Goal: Ask a question: Seek information or help from site administrators or community

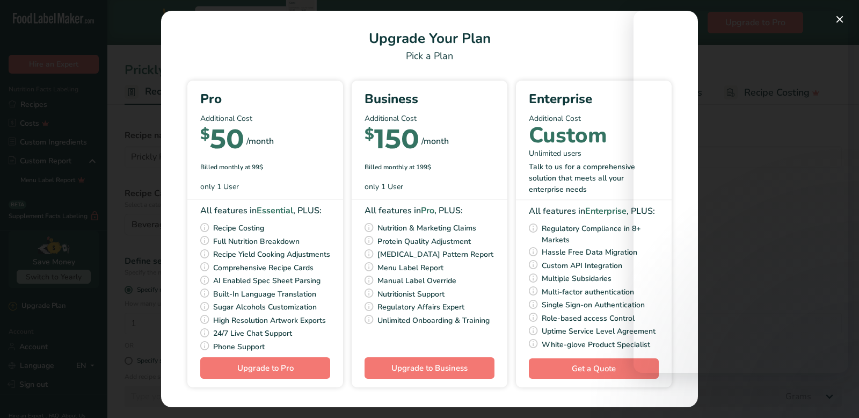
select select "22"
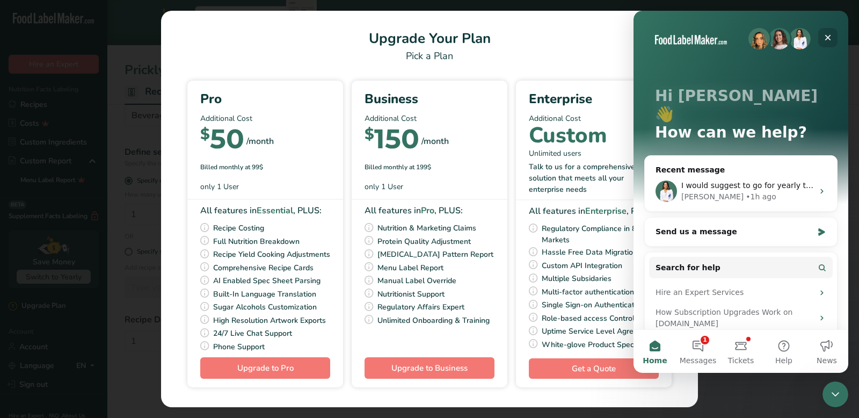
click at [830, 40] on icon "Close" at bounding box center [828, 38] width 6 height 6
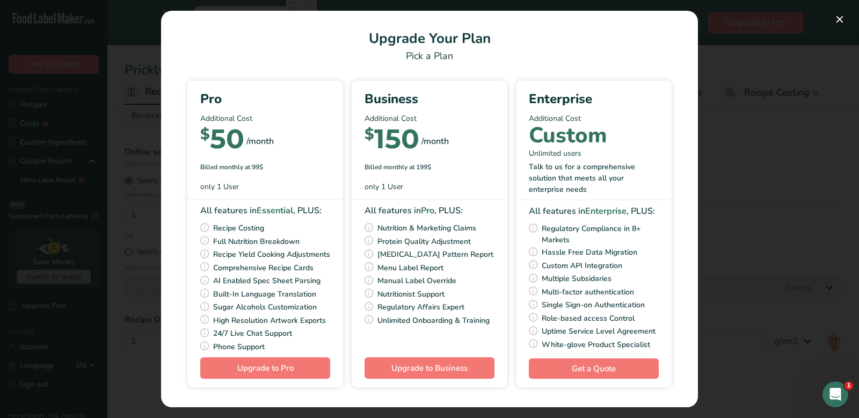
click at [835, 395] on icon "Open Intercom Messenger" at bounding box center [836, 394] width 8 height 9
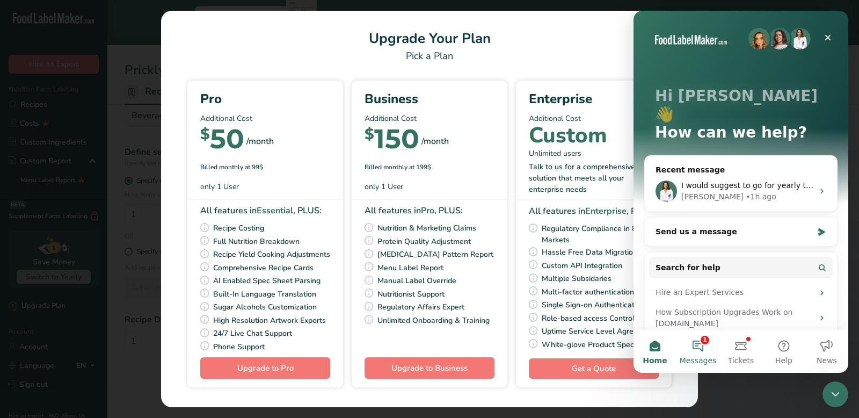
click at [711, 348] on button "1 Messages" at bounding box center [697, 351] width 43 height 43
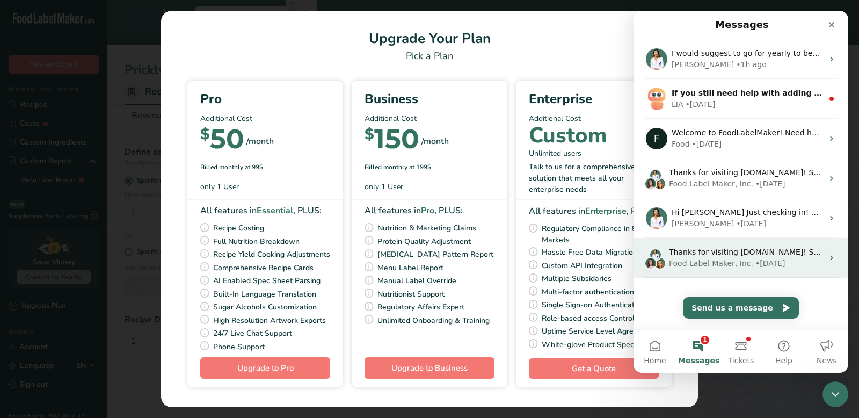
click at [711, 266] on div "Food Label Maker, Inc." at bounding box center [711, 263] width 84 height 11
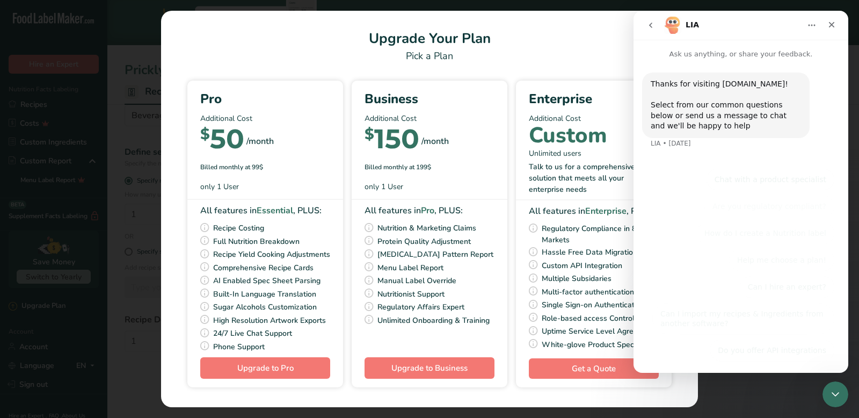
scroll to position [6, 0]
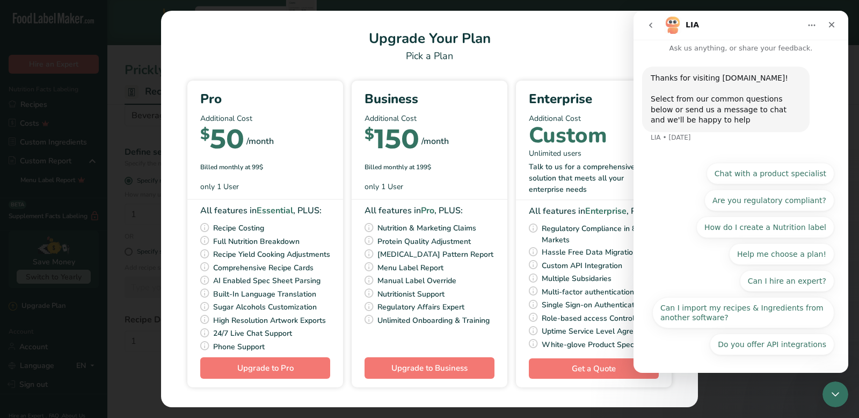
click at [646, 24] on icon "go back" at bounding box center [650, 25] width 9 height 9
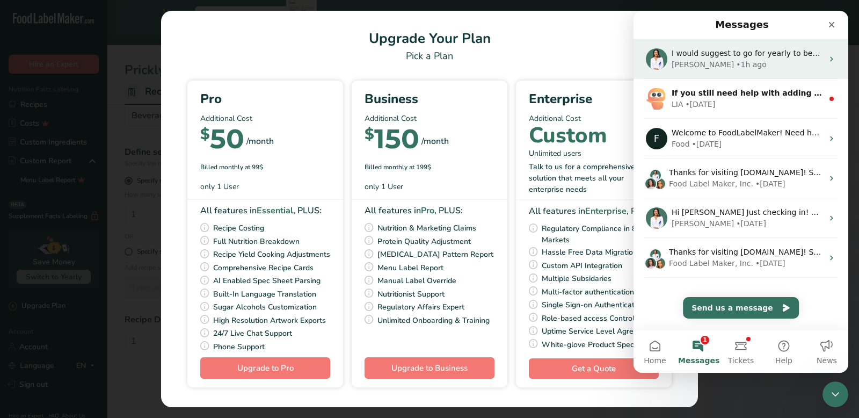
scroll to position [0, 0]
click at [736, 59] on div "• 1h ago" at bounding box center [751, 64] width 31 height 11
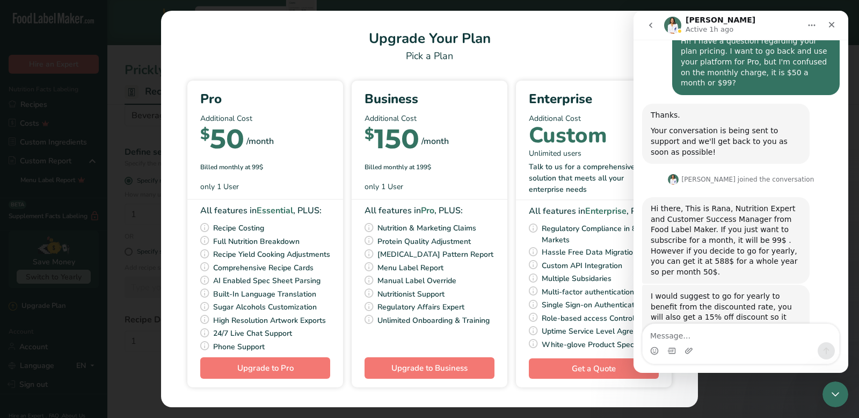
scroll to position [113, 0]
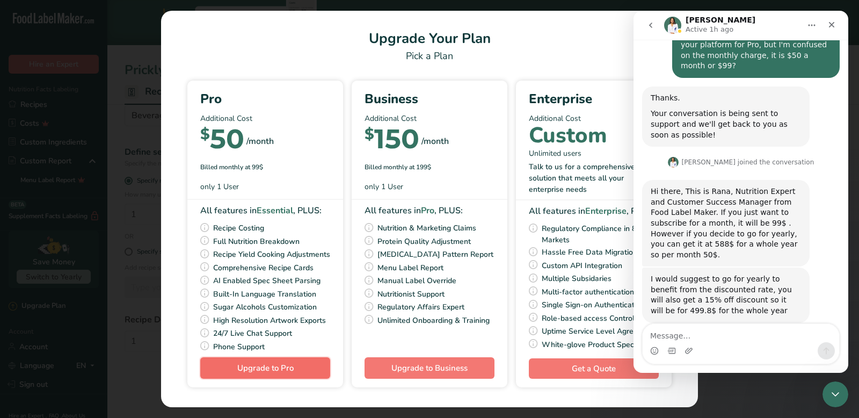
click at [289, 378] on button "Upgrade to Pro" at bounding box center [265, 367] width 130 height 21
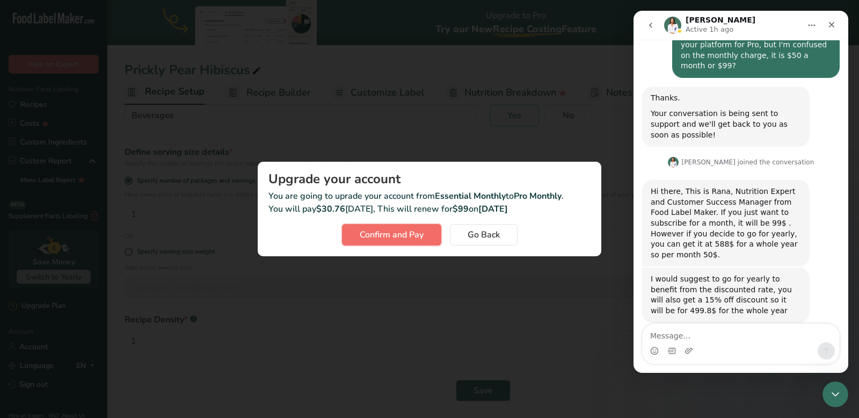
click at [388, 239] on span "Confirm and Pay" at bounding box center [392, 234] width 64 height 13
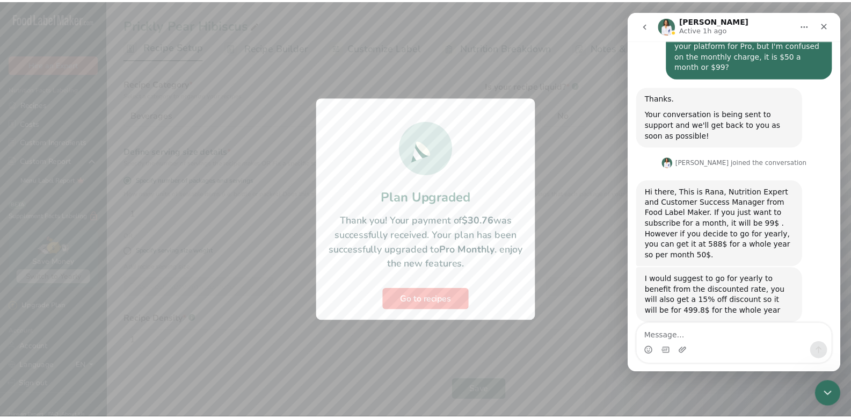
scroll to position [64, 0]
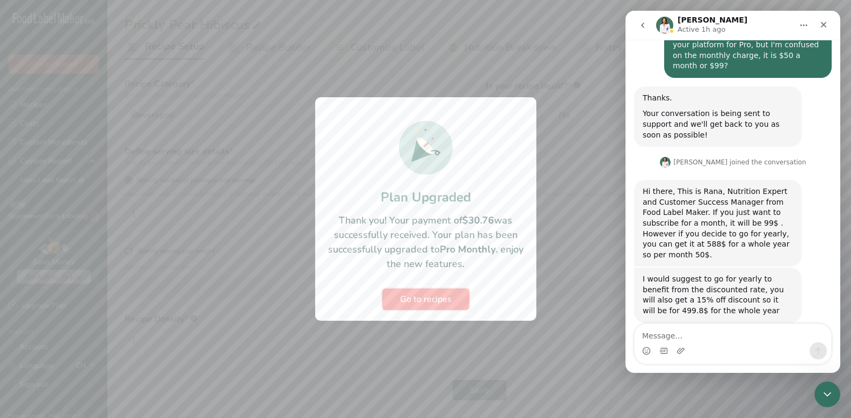
click at [416, 305] on span "Go to recipes" at bounding box center [426, 299] width 52 height 13
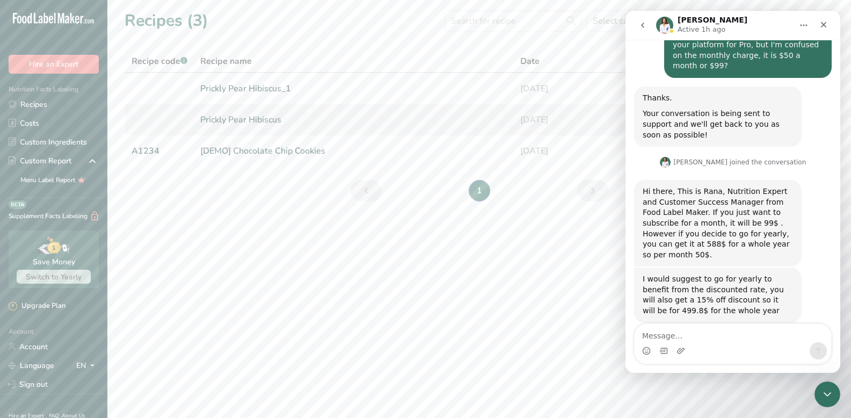
click at [263, 111] on link "Prickly Pear Hibiscus" at bounding box center [353, 119] width 307 height 23
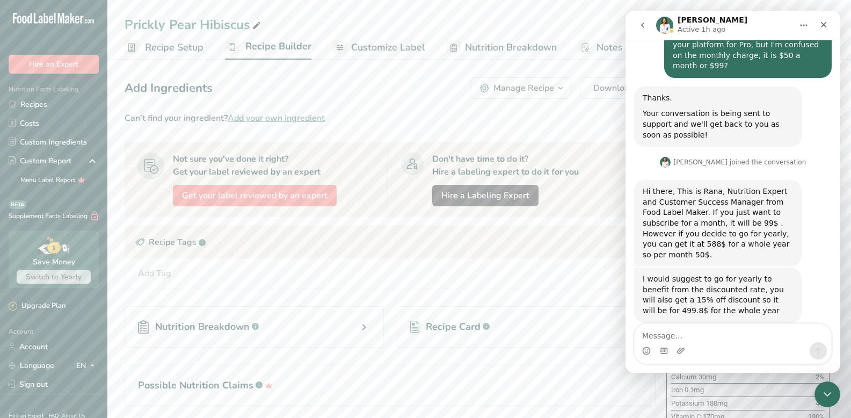
click at [639, 25] on icon "go back" at bounding box center [642, 25] width 9 height 9
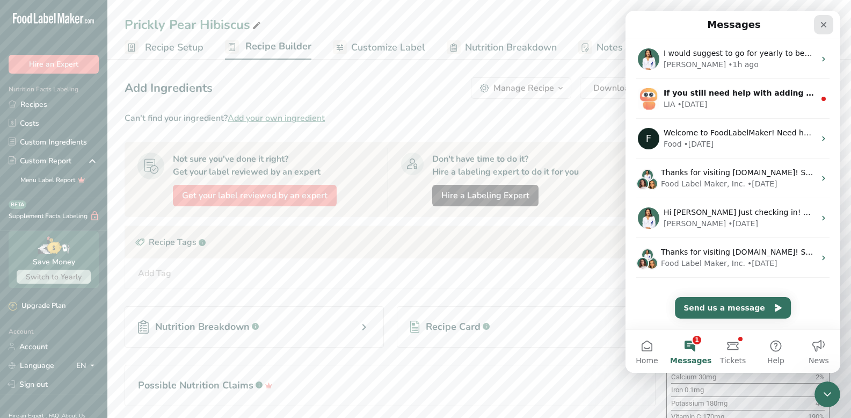
click at [822, 25] on icon "Close" at bounding box center [824, 25] width 6 height 6
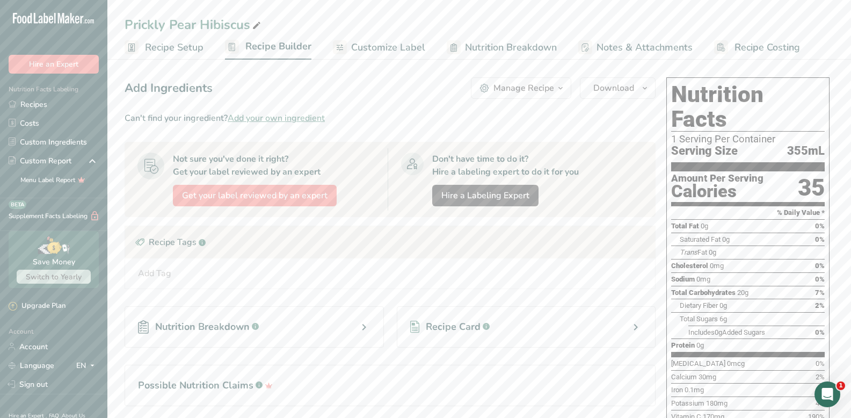
click at [185, 44] on span "Recipe Setup" at bounding box center [174, 47] width 59 height 14
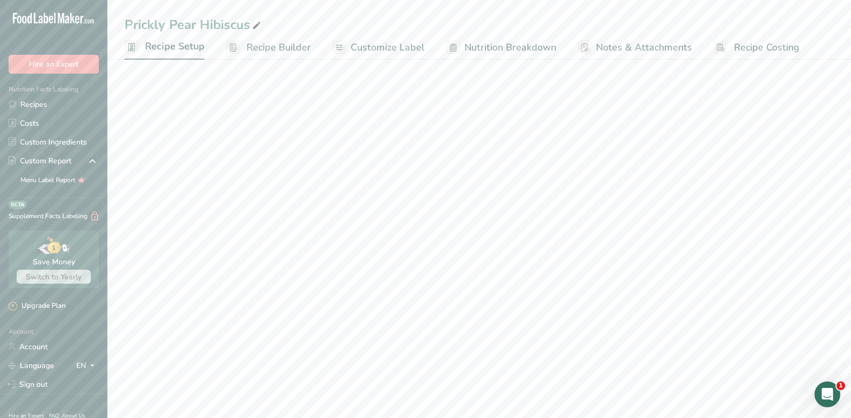
select select "22"
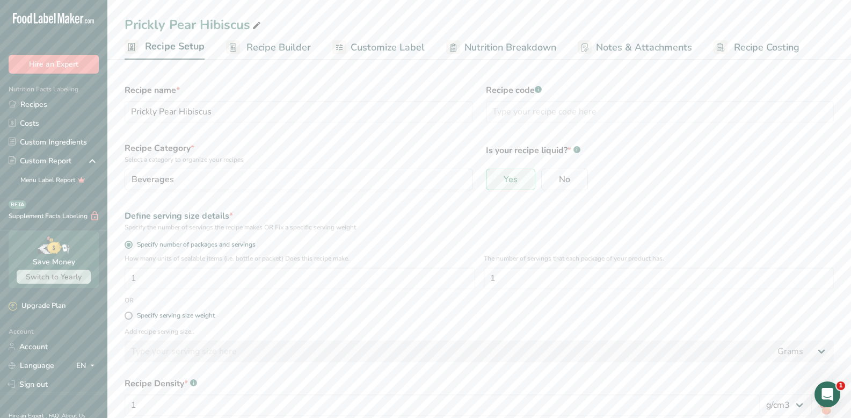
click at [257, 43] on span "Recipe Builder" at bounding box center [278, 47] width 64 height 14
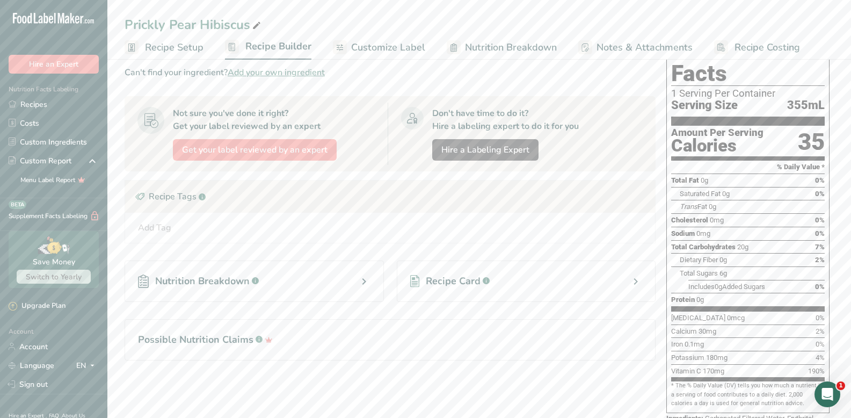
scroll to position [107, 0]
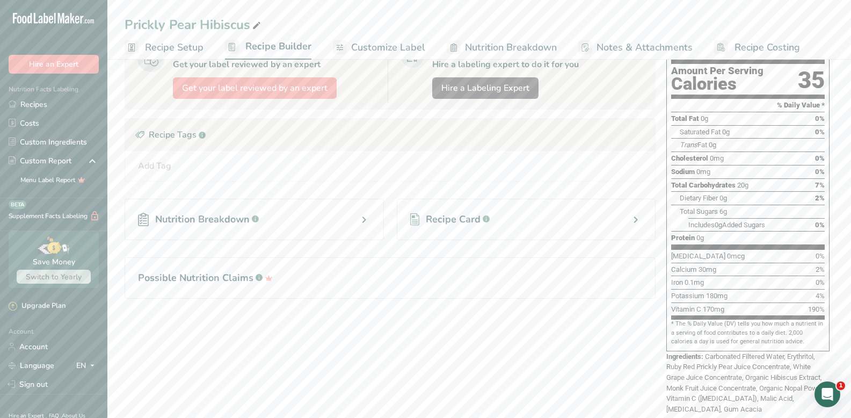
click at [369, 41] on span "Customize Label" at bounding box center [388, 47] width 74 height 14
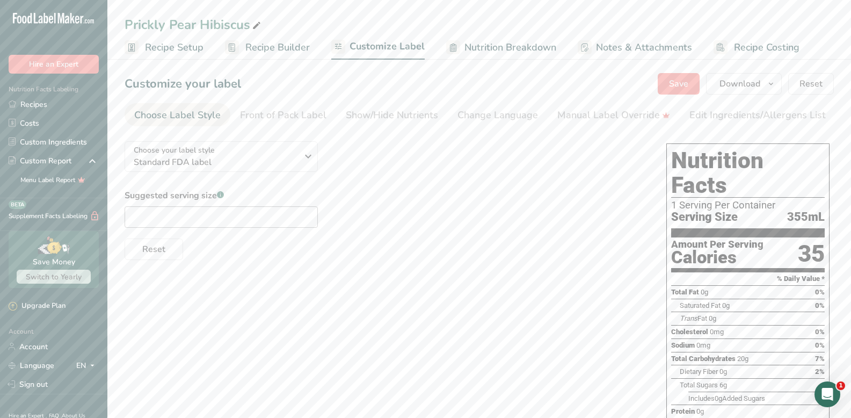
click at [487, 45] on span "Nutrition Breakdown" at bounding box center [510, 47] width 92 height 14
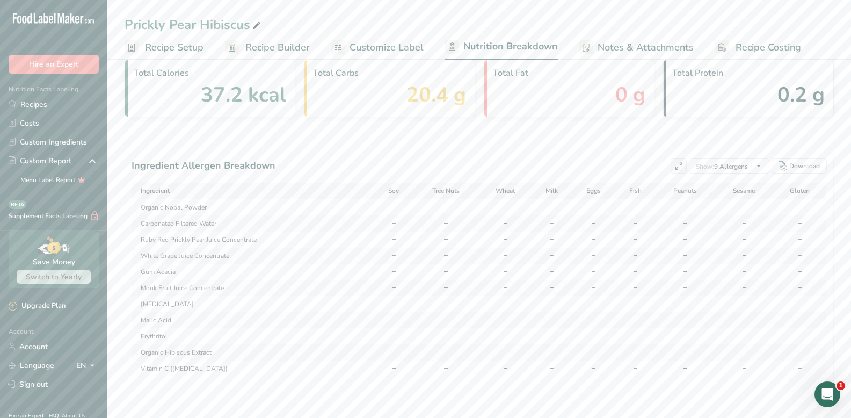
scroll to position [48, 0]
click at [190, 207] on td "Organic Nopal Powder" at bounding box center [253, 207] width 243 height 16
click at [186, 245] on td "Ruby Red Prickly Pear Juice Concentrate" at bounding box center [253, 239] width 243 height 16
click at [181, 360] on td "Vitamin C (Ascorbic Acid)" at bounding box center [253, 368] width 243 height 16
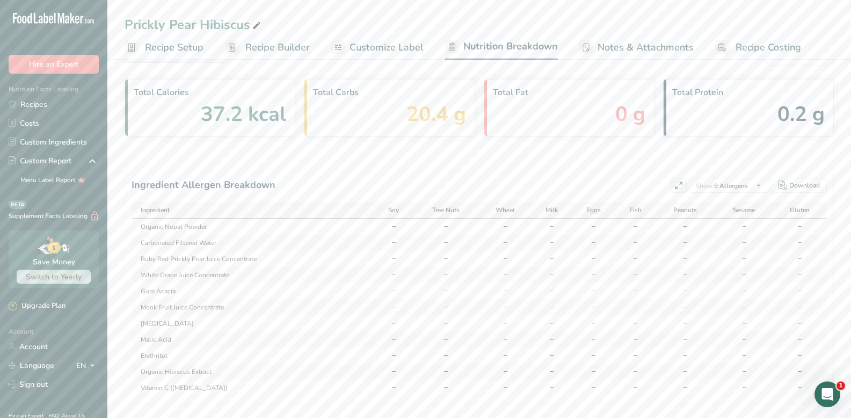
scroll to position [0, 0]
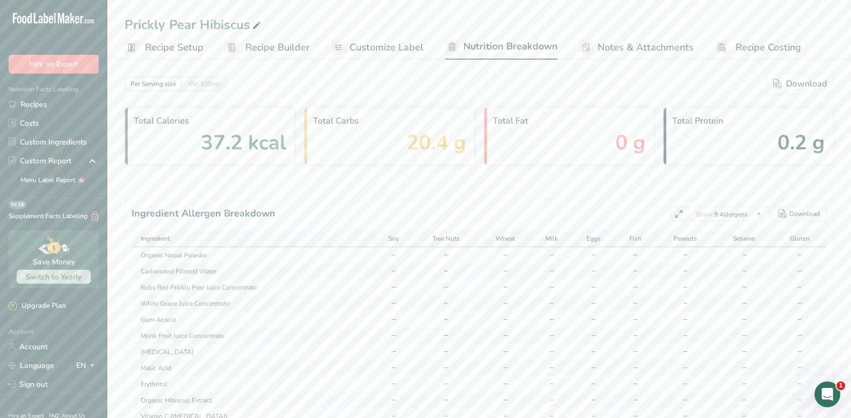
click at [381, 49] on span "Customize Label" at bounding box center [387, 47] width 74 height 14
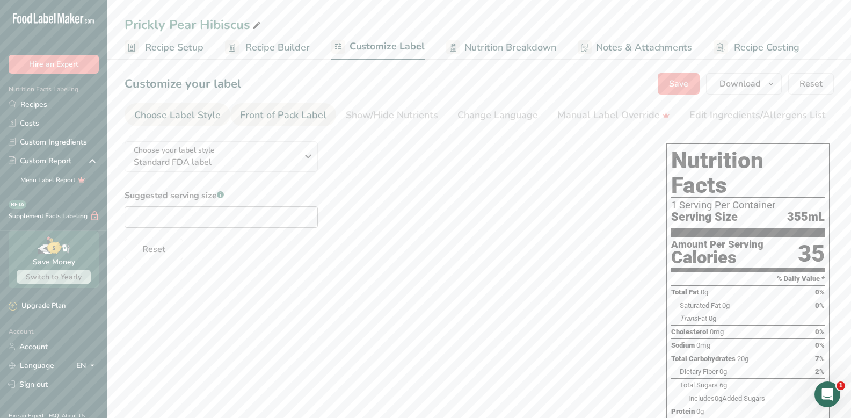
click at [311, 121] on div "Front of Pack Label" at bounding box center [283, 115] width 86 height 14
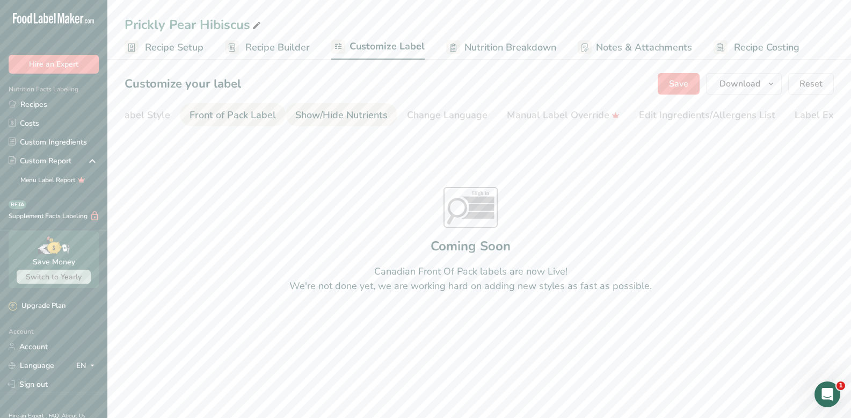
scroll to position [0, 84]
click at [394, 115] on div "Change Language" at bounding box center [414, 115] width 81 height 14
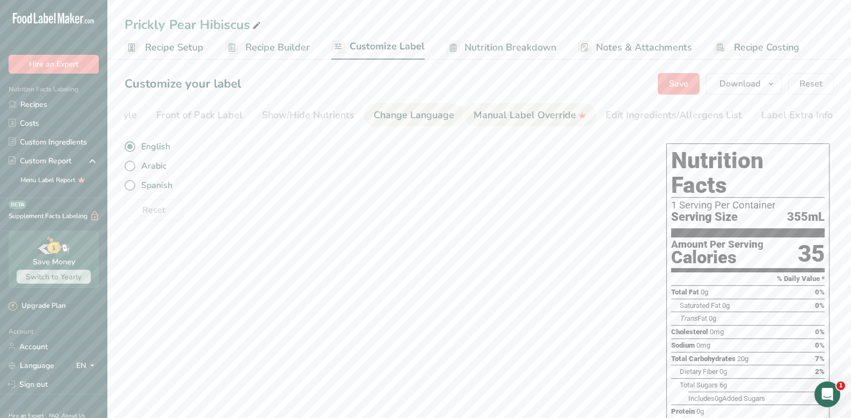
click at [474, 116] on div "Manual Label Override" at bounding box center [530, 115] width 113 height 14
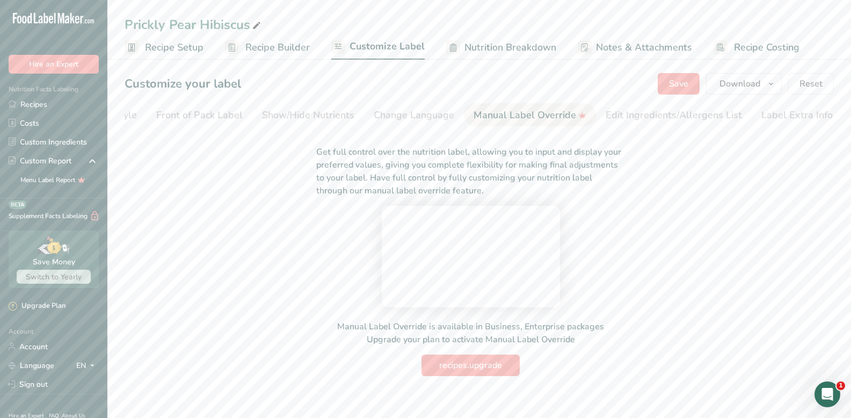
scroll to position [0, 0]
click at [660, 113] on div "Edit Ingredients/Allergens List" at bounding box center [674, 115] width 136 height 14
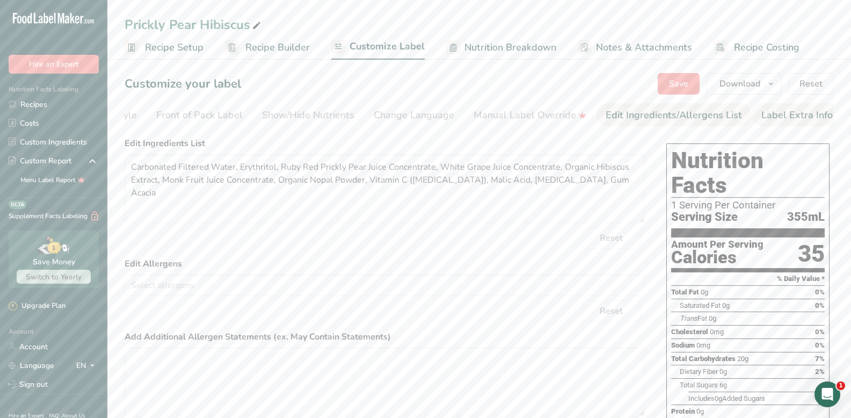
click at [764, 114] on div "Label Extra Info" at bounding box center [796, 115] width 71 height 14
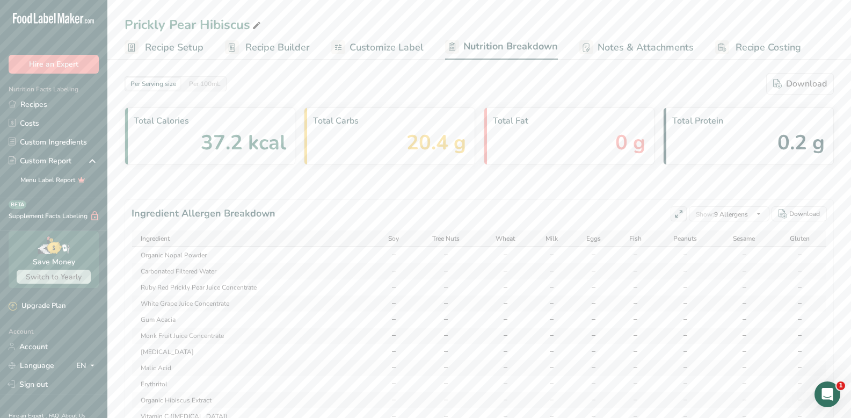
click at [190, 47] on span "Recipe Setup" at bounding box center [174, 47] width 59 height 14
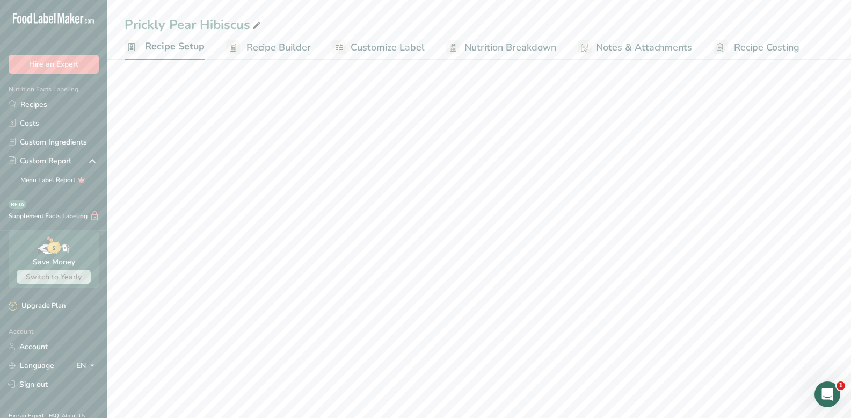
select select "22"
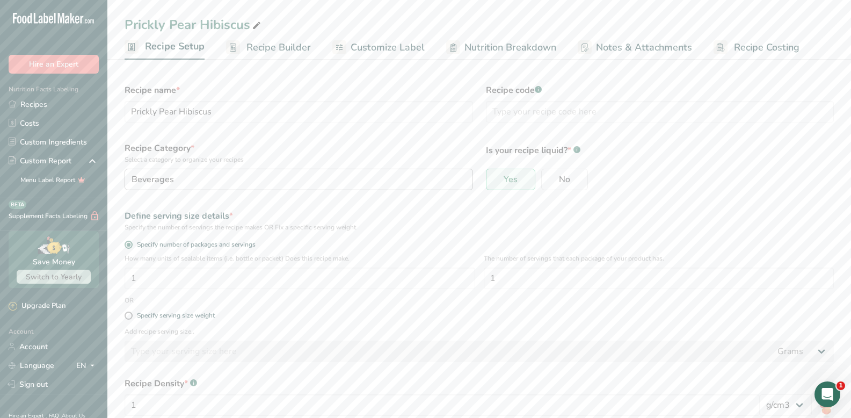
scroll to position [64, 0]
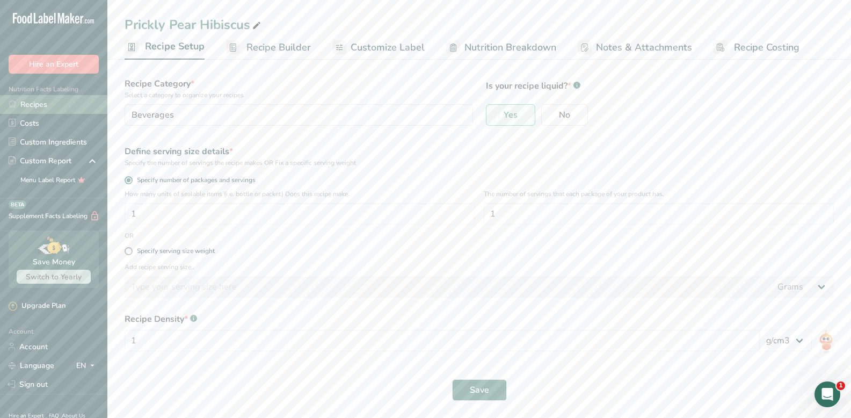
click at [36, 101] on link "Recipes" at bounding box center [53, 104] width 107 height 19
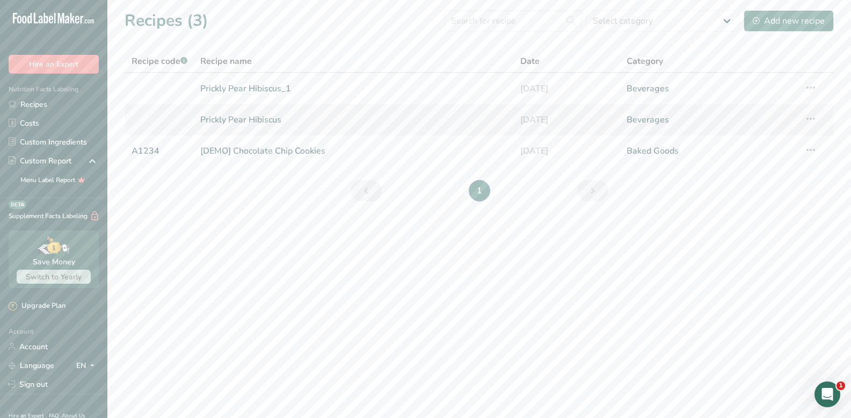
click at [229, 126] on link "Prickly Pear Hibiscus" at bounding box center [353, 119] width 307 height 23
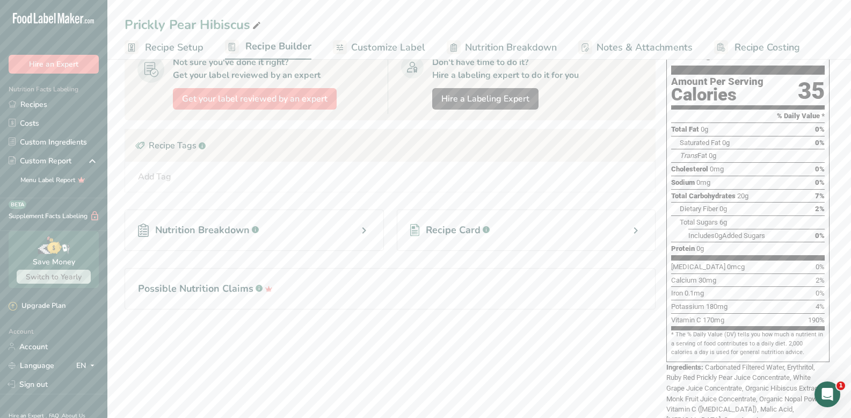
scroll to position [107, 0]
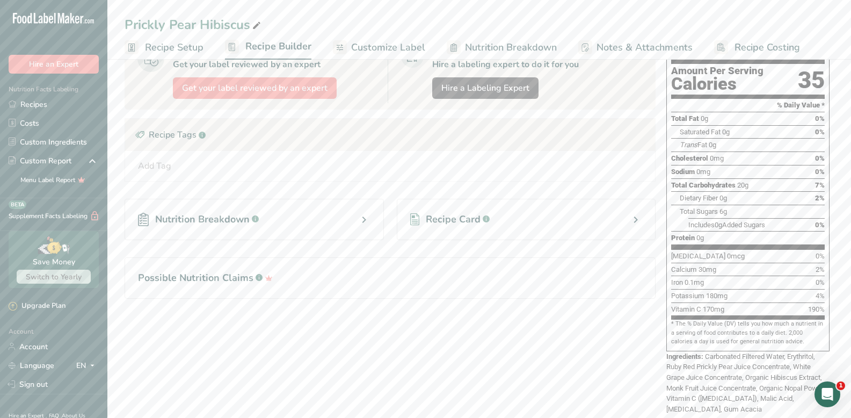
click at [428, 217] on span "Recipe Card" at bounding box center [453, 219] width 55 height 14
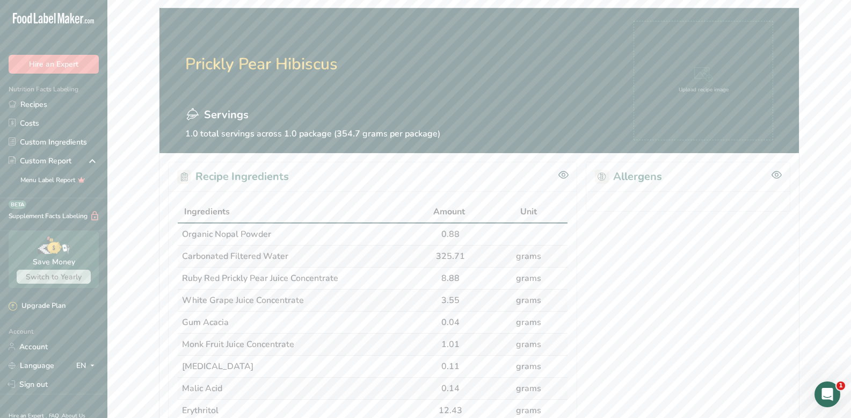
scroll to position [90, 0]
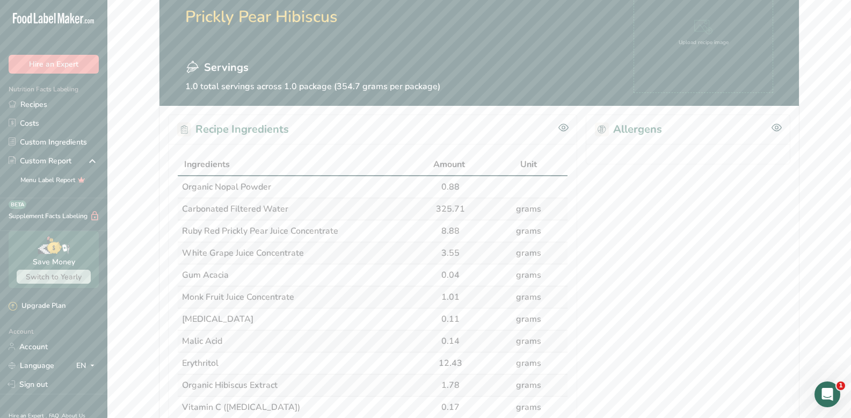
click at [183, 133] on rect at bounding box center [184, 129] width 14 height 14
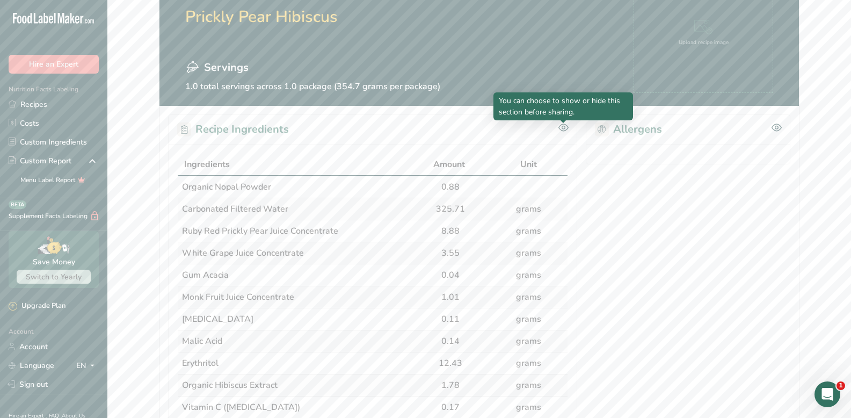
click at [562, 127] on icon at bounding box center [563, 127] width 3 height 3
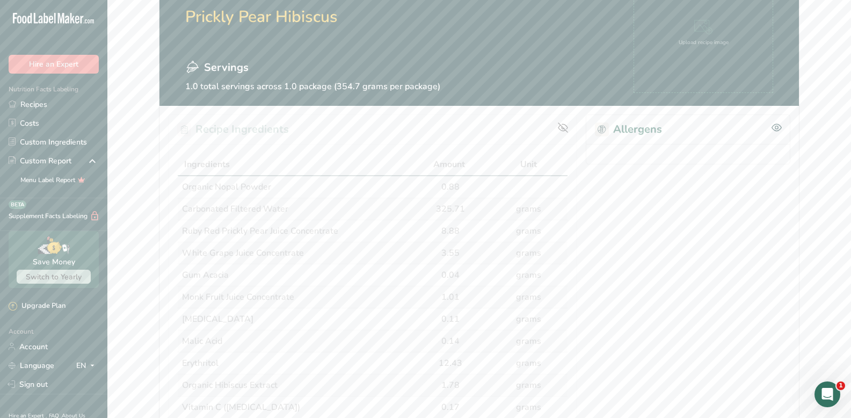
click at [564, 129] on icon at bounding box center [563, 128] width 10 height 10
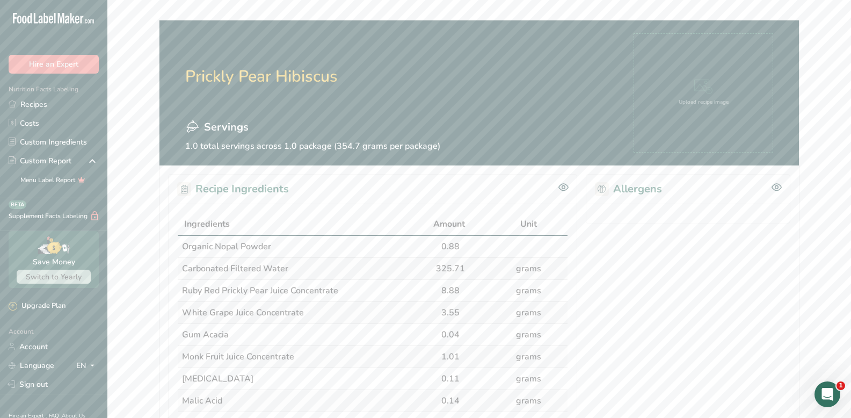
scroll to position [28, 0]
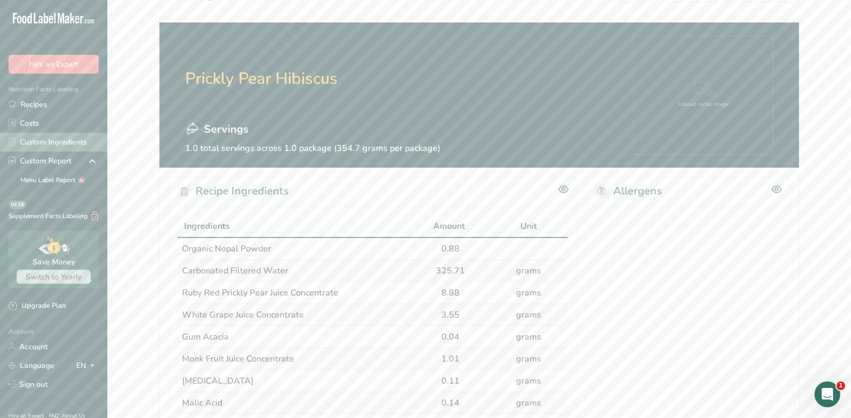
click at [40, 143] on link "Custom Ingredients" at bounding box center [53, 142] width 107 height 19
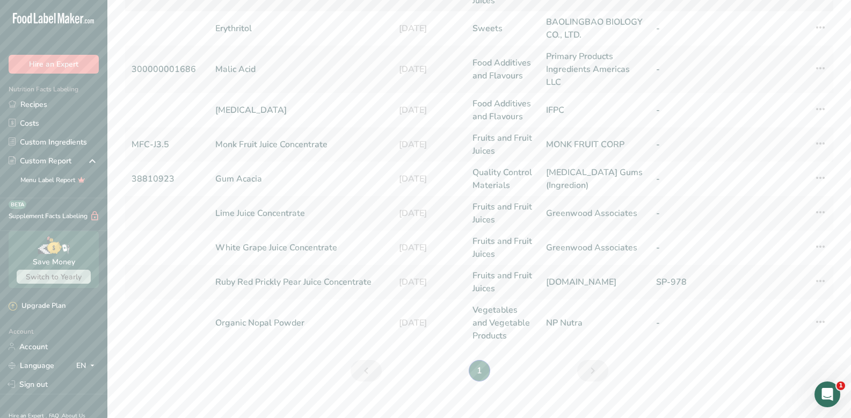
scroll to position [231, 0]
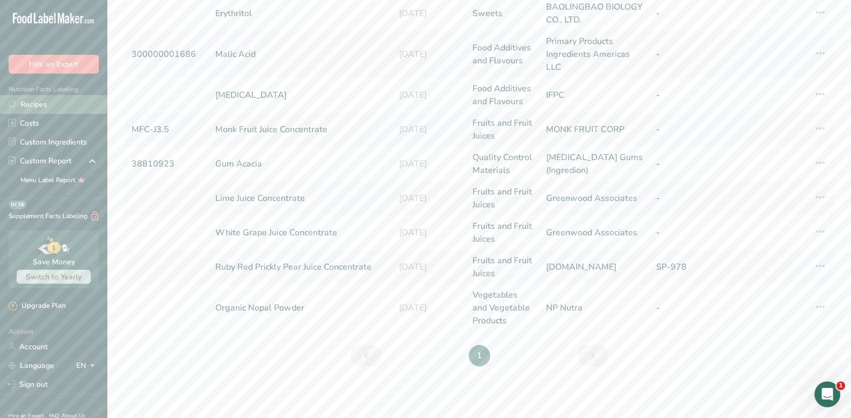
click at [51, 107] on link "Recipes" at bounding box center [53, 104] width 107 height 19
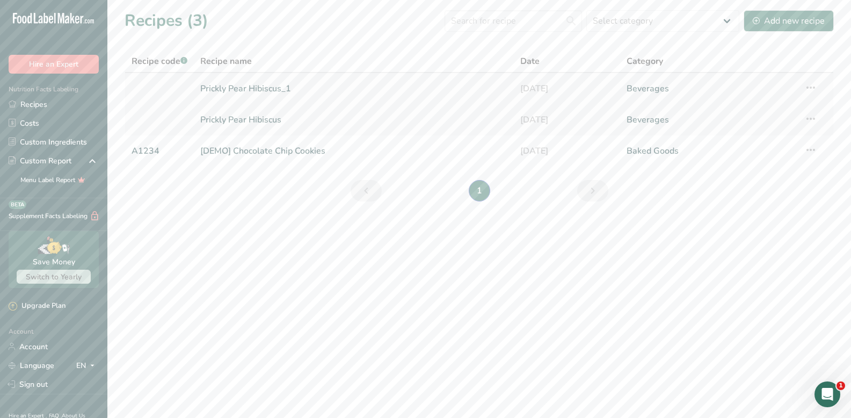
click at [812, 88] on icon at bounding box center [810, 87] width 13 height 19
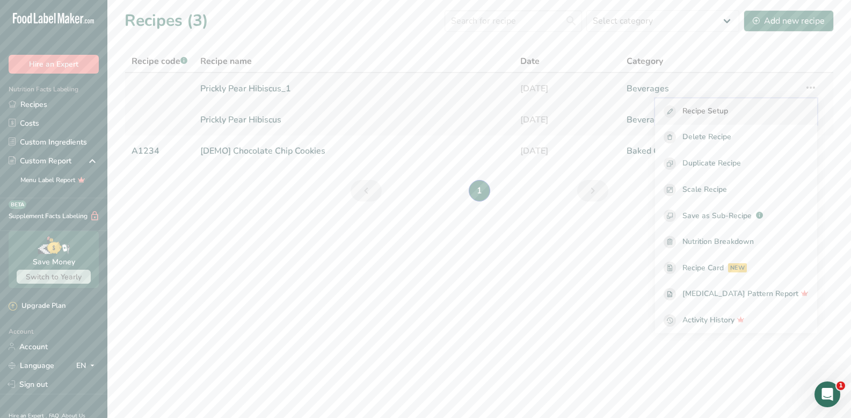
click at [769, 113] on div "Recipe Setup" at bounding box center [736, 111] width 145 height 12
select select "22"
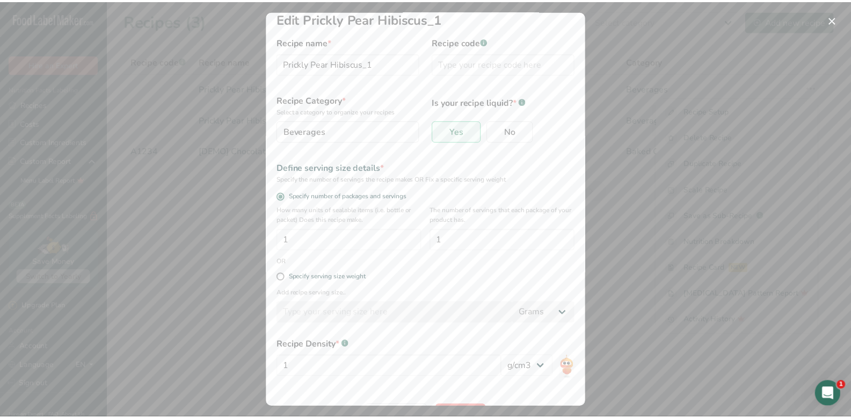
scroll to position [44, 0]
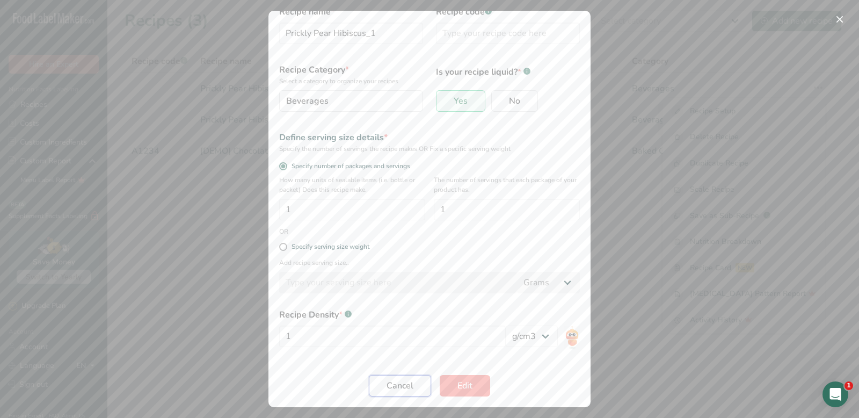
click at [415, 389] on button "Cancel" at bounding box center [400, 385] width 62 height 21
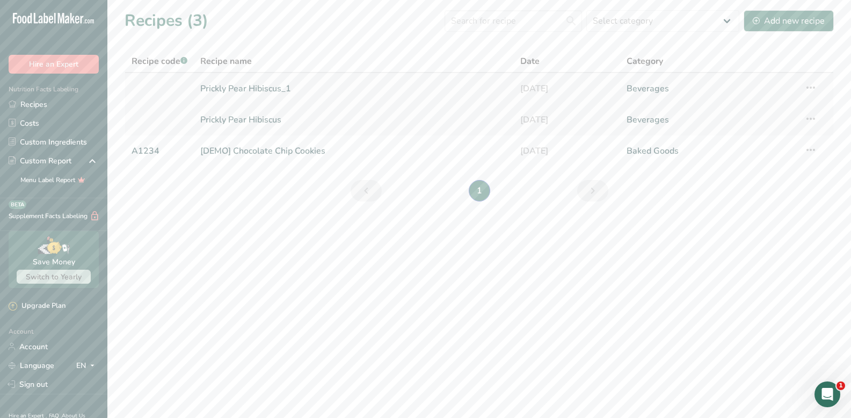
click at [814, 89] on icon at bounding box center [810, 87] width 13 height 19
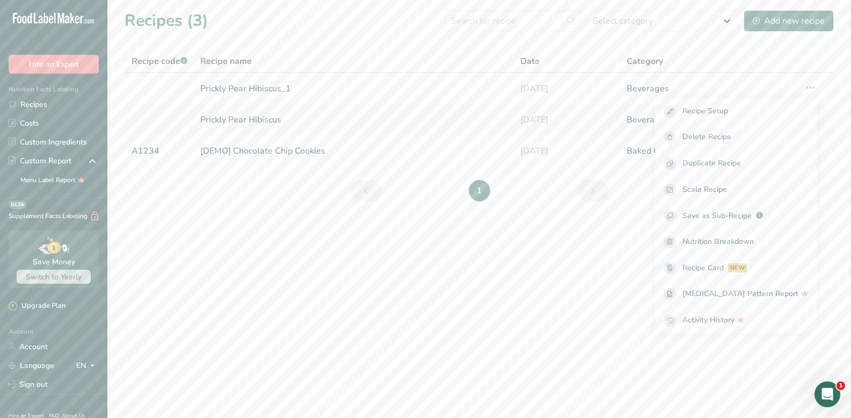
drag, startPoint x: 600, startPoint y: 317, endPoint x: 604, endPoint y: 313, distance: 5.7
click at [600, 316] on main "Recipes (3) Select category All Baked Goods Beverages Confectionery Cooked Meal…" at bounding box center [425, 209] width 851 height 418
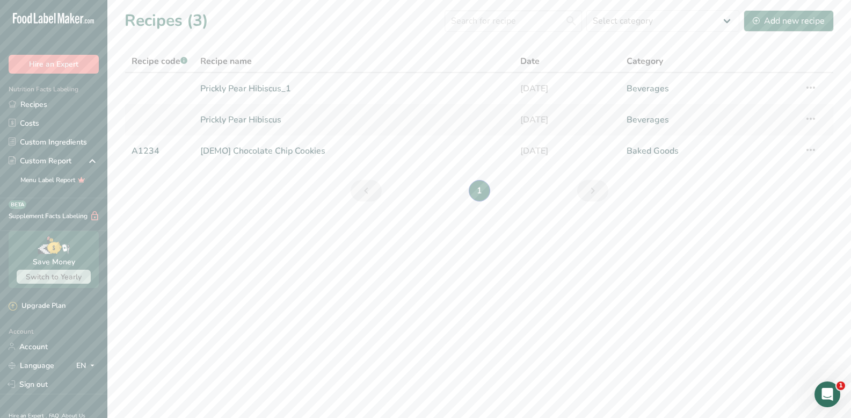
click at [830, 394] on icon "Open Intercom Messenger" at bounding box center [828, 394] width 18 height 18
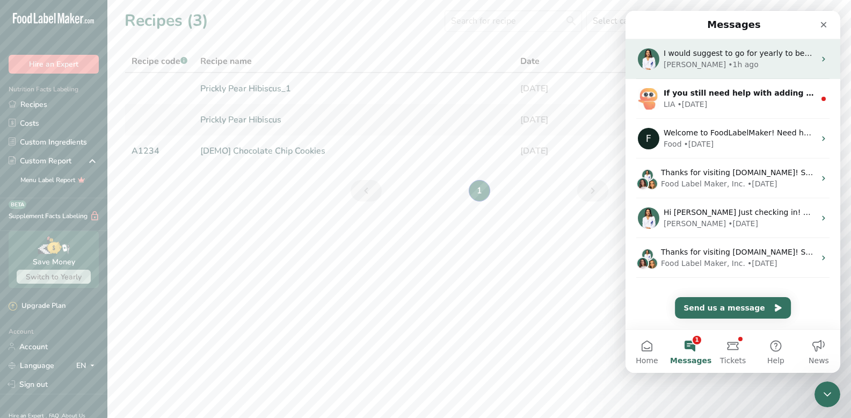
click at [728, 68] on div "• 1h ago" at bounding box center [743, 64] width 31 height 11
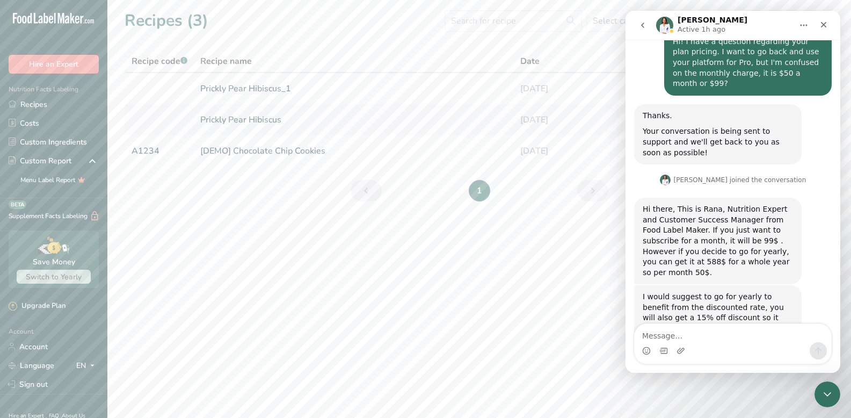
scroll to position [113, 0]
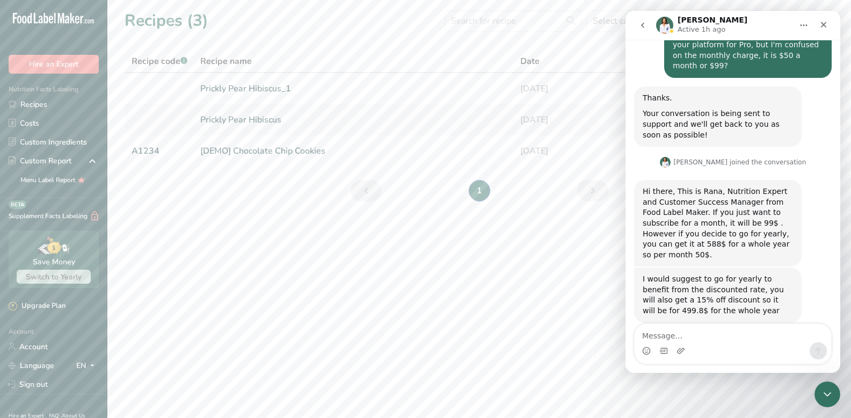
click at [688, 334] on textarea "Message…" at bounding box center [733, 333] width 196 height 18
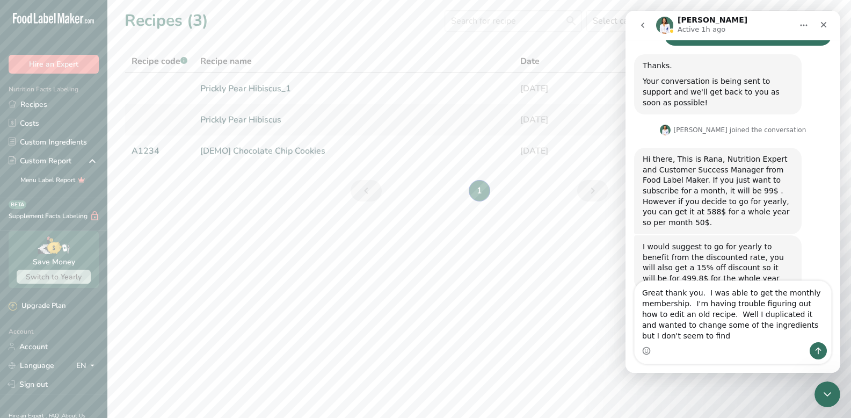
scroll to position [156, 0]
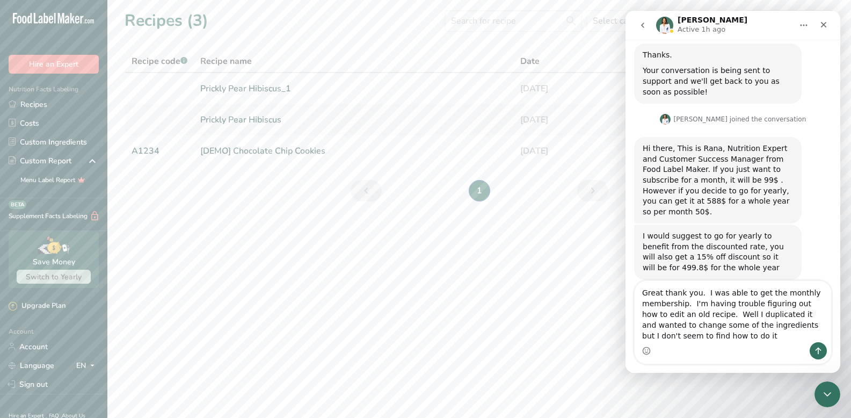
type textarea "Great thank you. I was able to get the monthly membership. I'm having trouble f…"
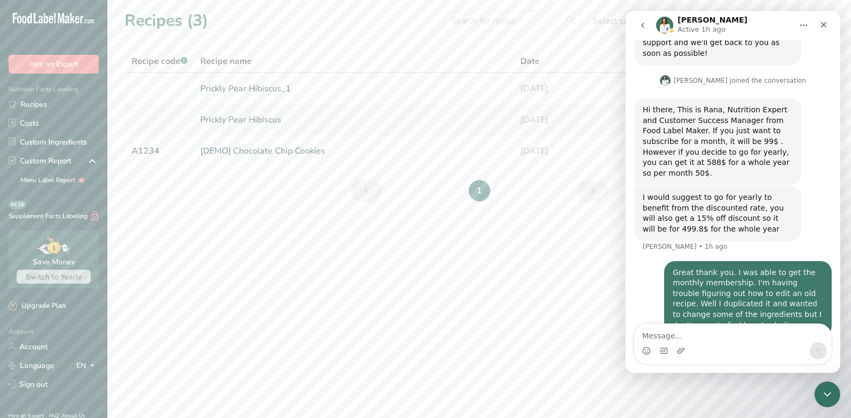
scroll to position [198, 0]
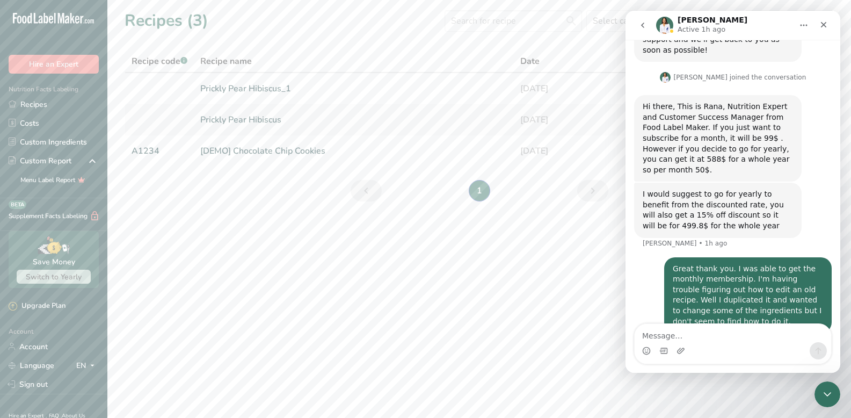
click at [645, 21] on icon "go back" at bounding box center [642, 25] width 9 height 9
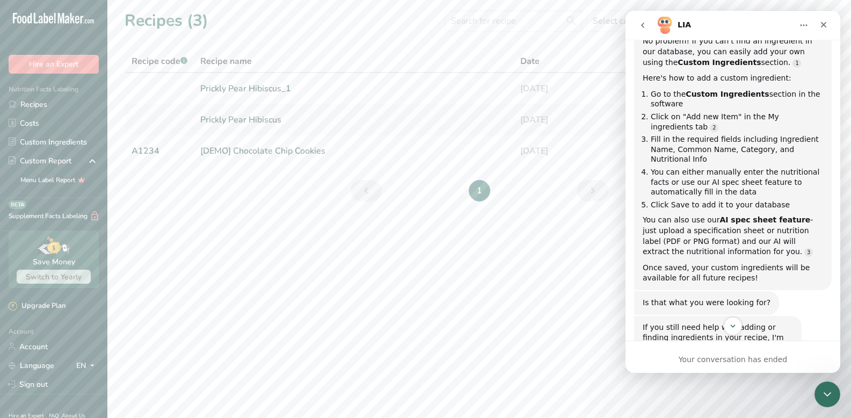
scroll to position [201, 0]
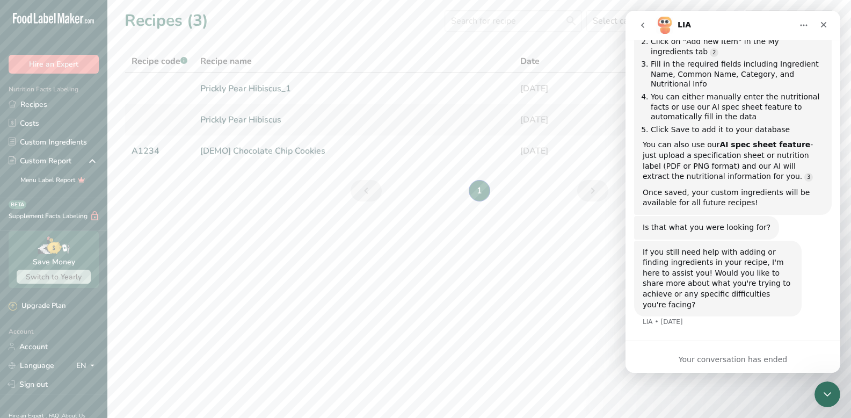
click at [663, 346] on div "Your conversation has ended" at bounding box center [732, 356] width 215 height 32
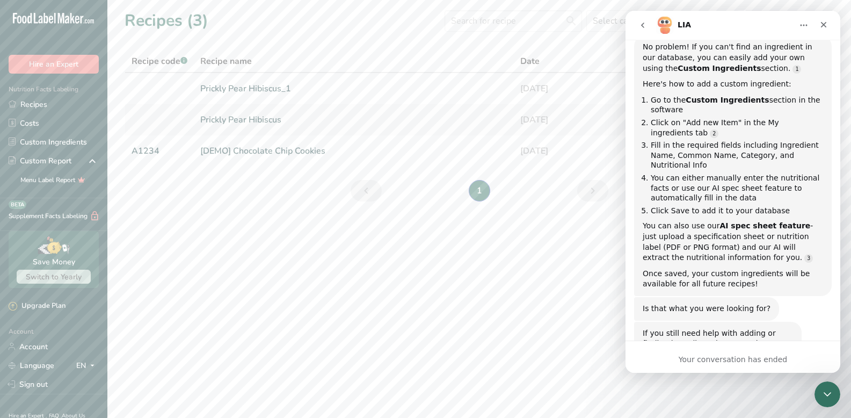
scroll to position [0, 0]
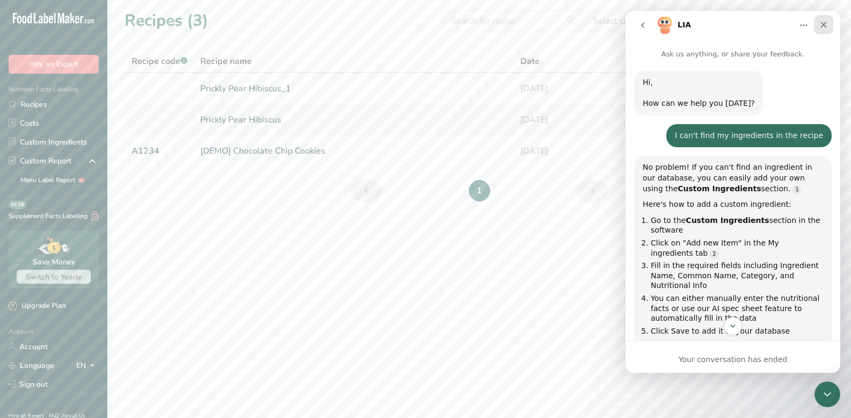
click at [822, 25] on icon "Close" at bounding box center [823, 24] width 9 height 9
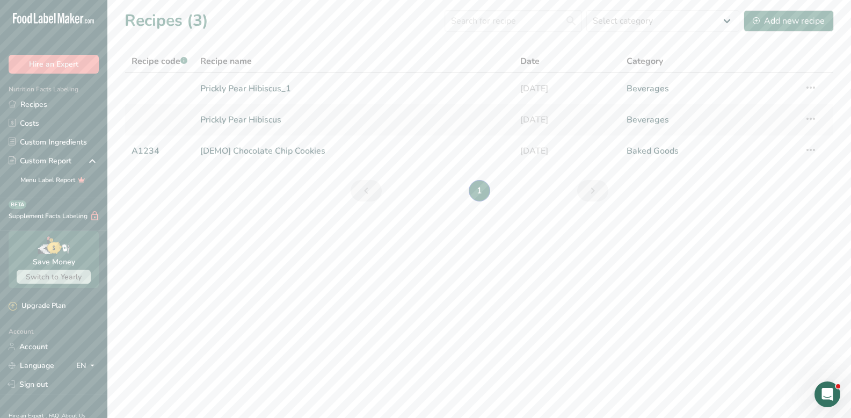
click at [827, 386] on icon "Open Intercom Messenger" at bounding box center [828, 394] width 18 height 18
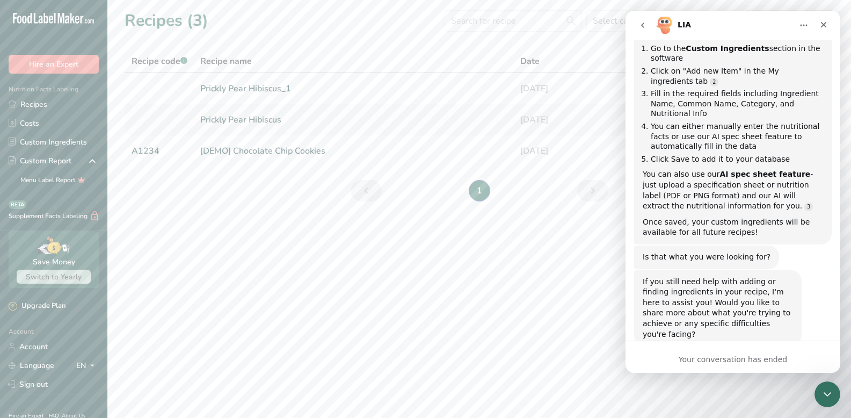
scroll to position [201, 0]
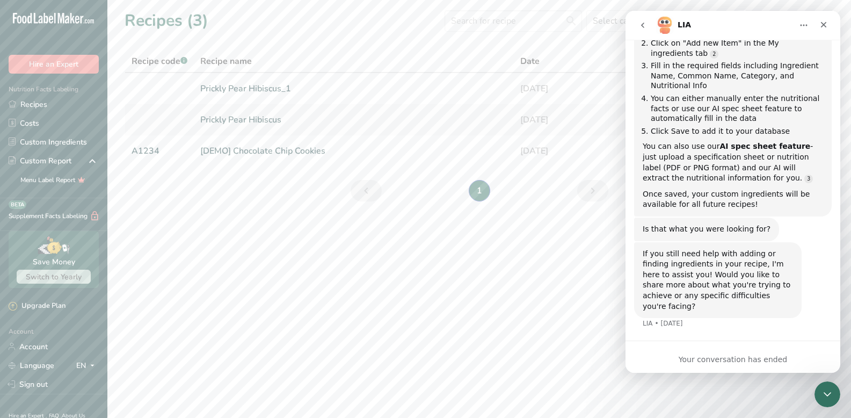
click at [800, 28] on icon "Home" at bounding box center [803, 25] width 9 height 9
click at [642, 23] on icon "go back" at bounding box center [642, 25] width 9 height 9
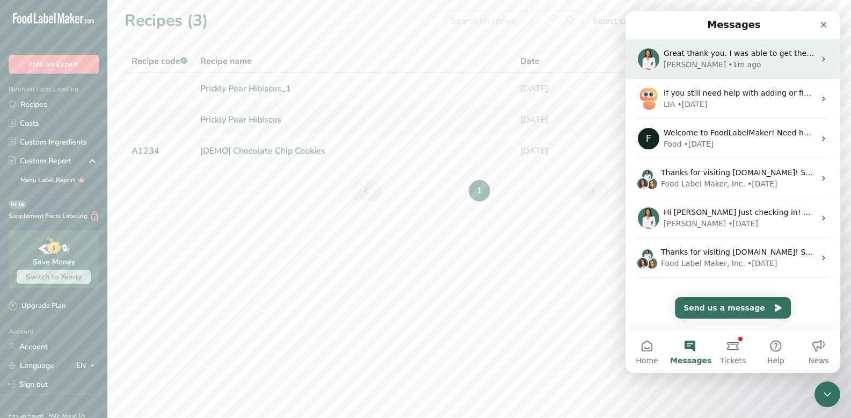
click at [718, 68] on div "Rana • 1m ago" at bounding box center [739, 64] width 151 height 11
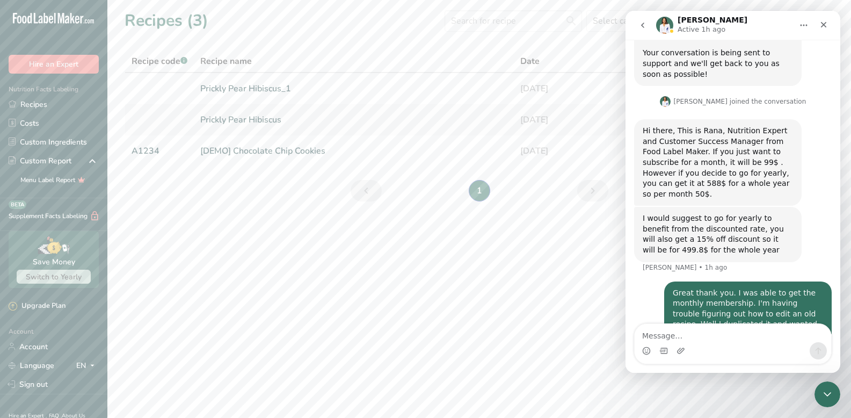
scroll to position [198, 0]
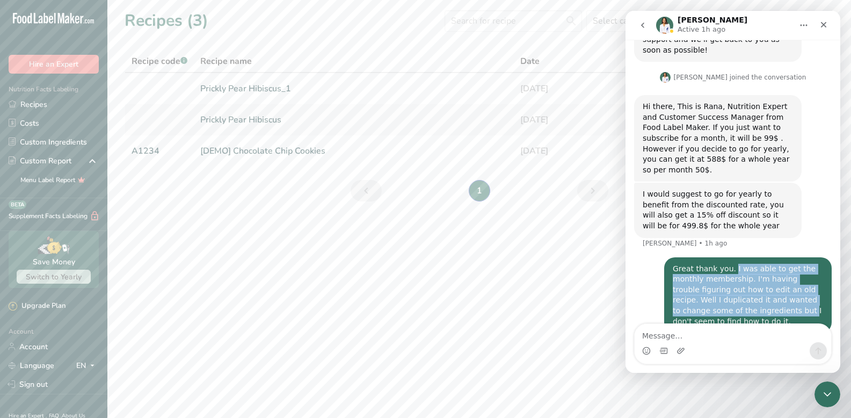
drag, startPoint x: 726, startPoint y: 246, endPoint x: 743, endPoint y: 290, distance: 47.1
click at [743, 290] on div "Great thank you. I was able to get the monthly membership. I'm having trouble f…" at bounding box center [748, 295] width 150 height 63
click at [748, 270] on div "Great thank you. I was able to get the monthly membership. I'm having trouble f…" at bounding box center [748, 295] width 150 height 63
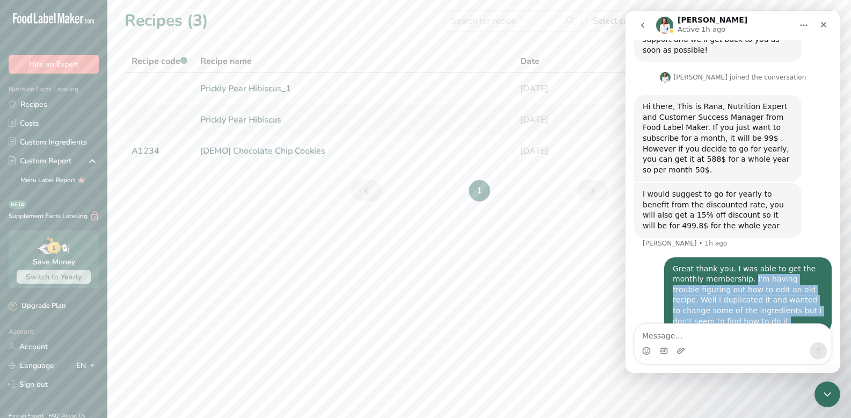
drag, startPoint x: 744, startPoint y: 259, endPoint x: 765, endPoint y: 301, distance: 47.3
click at [765, 301] on div "Great thank you. I was able to get the monthly membership. I'm having trouble f…" at bounding box center [748, 295] width 150 height 63
copy div "I'm having trouble figuring out how to edit an old recipe. Well I duplicated it…"
click at [643, 25] on icon "go back" at bounding box center [642, 25] width 9 height 9
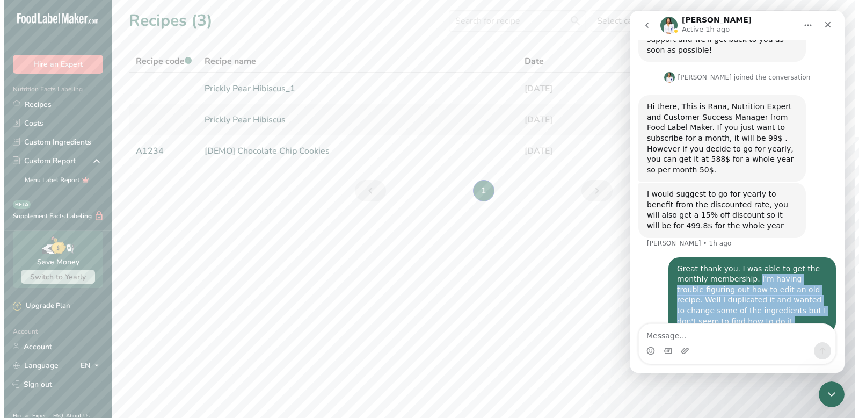
scroll to position [0, 0]
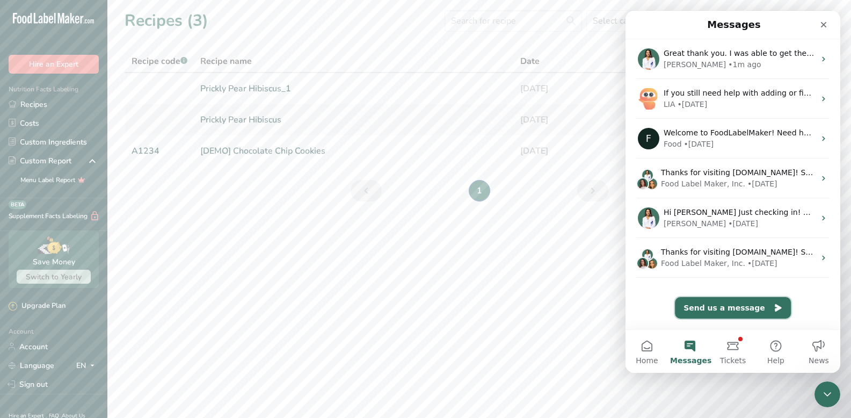
click at [710, 311] on button "Send us a message" at bounding box center [733, 307] width 116 height 21
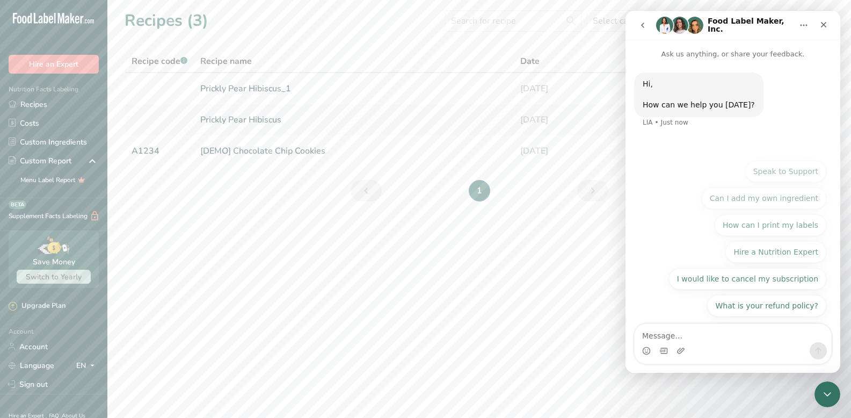
click at [689, 327] on textarea "Message…" at bounding box center [733, 333] width 196 height 18
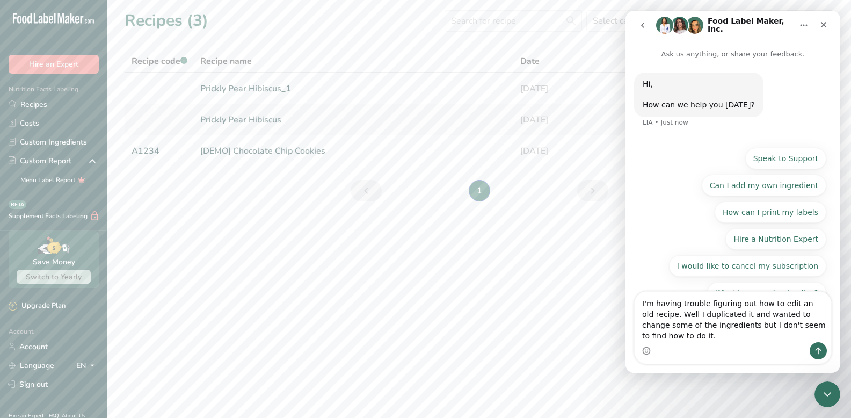
type textarea "I'm having trouble figuring out how to edit an old recipe. Well, I duplicated i…"
click at [681, 336] on textarea "I'm having trouble figuring out how to edit an old recipe. Well, I duplicated i…" at bounding box center [733, 317] width 196 height 50
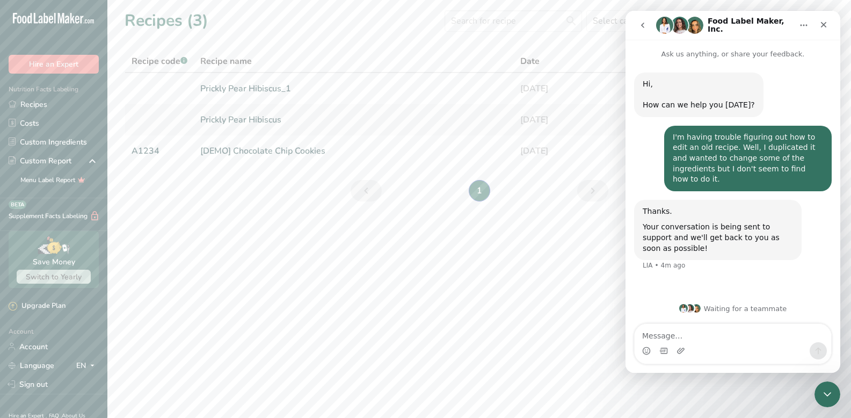
click at [642, 26] on icon "go back" at bounding box center [642, 25] width 9 height 9
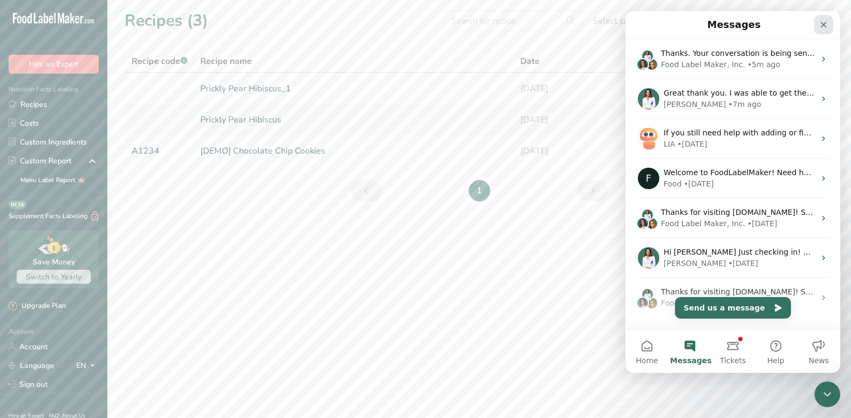
click at [825, 24] on icon "Close" at bounding box center [823, 24] width 9 height 9
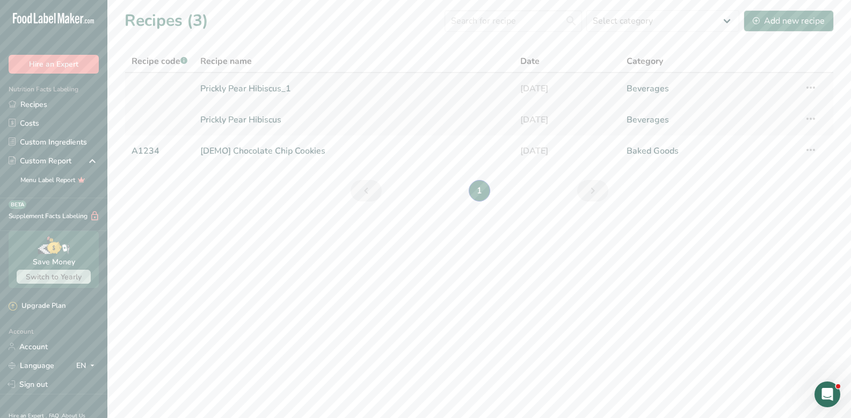
click at [807, 86] on icon at bounding box center [810, 87] width 13 height 19
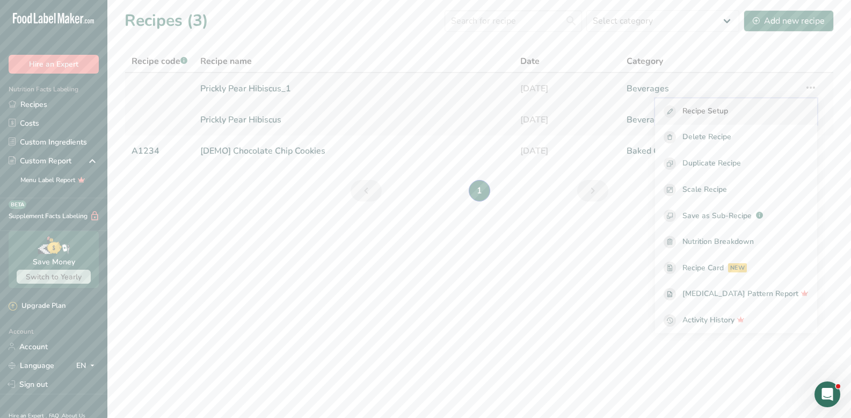
click at [728, 109] on span "Recipe Setup" at bounding box center [705, 111] width 46 height 12
select select "22"
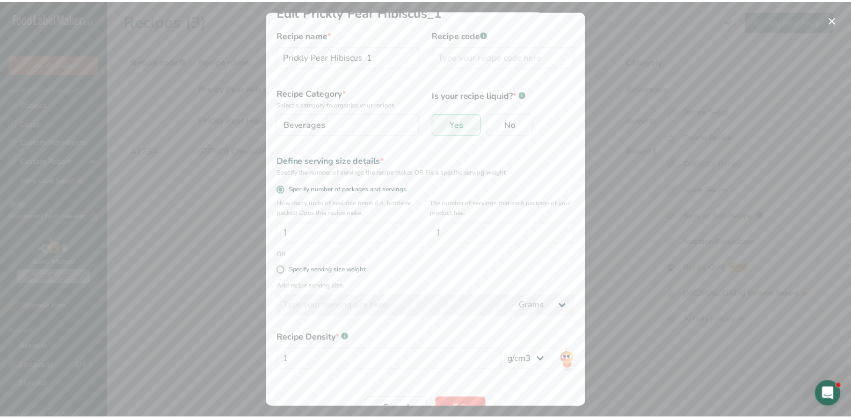
scroll to position [44, 0]
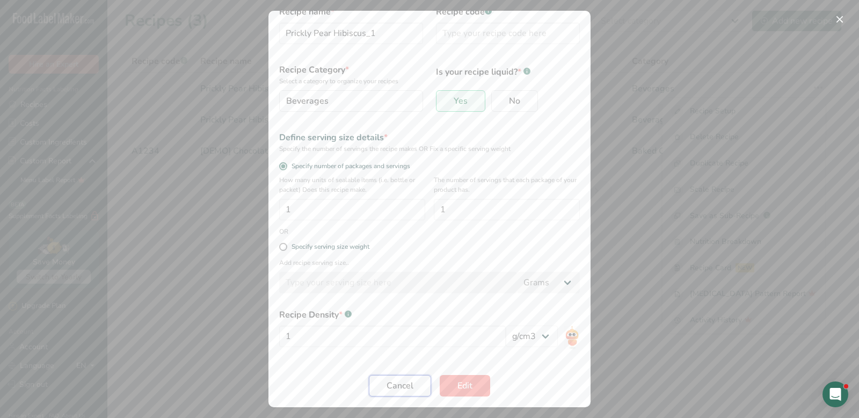
click at [396, 390] on span "Cancel" at bounding box center [400, 385] width 27 height 13
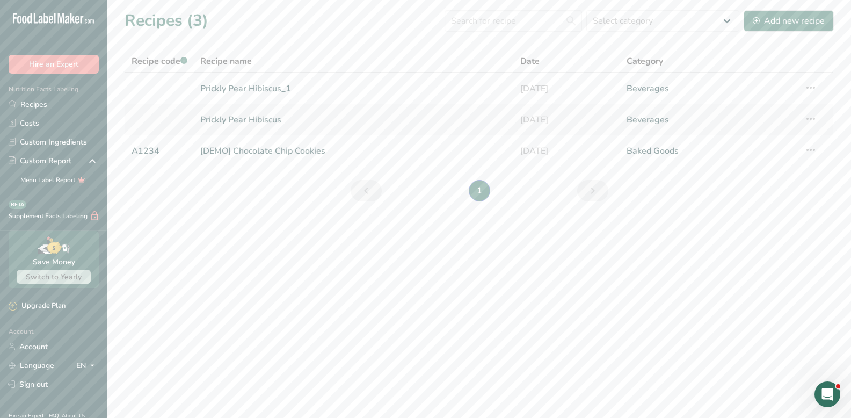
click at [480, 190] on li "1" at bounding box center [480, 190] width 26 height 21
click at [603, 190] on link "Next page" at bounding box center [592, 190] width 31 height 21
click at [281, 151] on link "[DEMO] Chocolate Chip Cookies" at bounding box center [353, 151] width 307 height 23
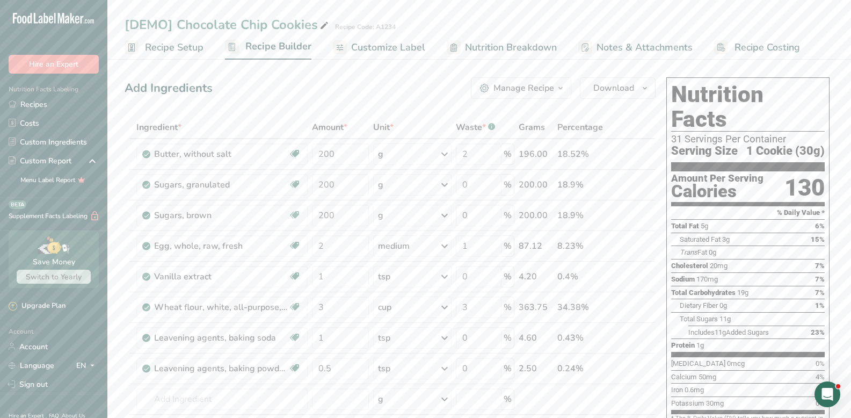
click at [198, 50] on span "Recipe Setup" at bounding box center [174, 47] width 59 height 14
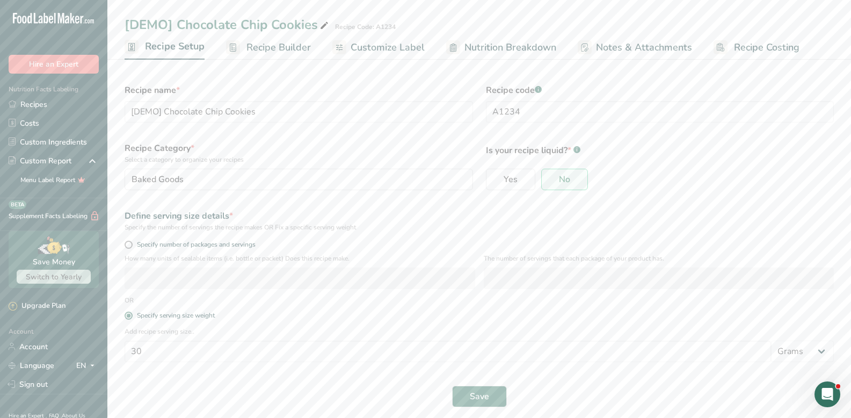
click at [252, 46] on span "Recipe Builder" at bounding box center [278, 47] width 64 height 14
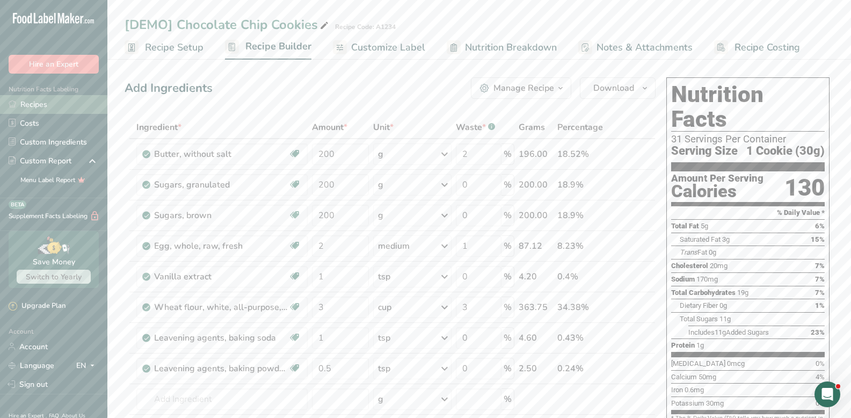
click at [41, 105] on link "Recipes" at bounding box center [53, 104] width 107 height 19
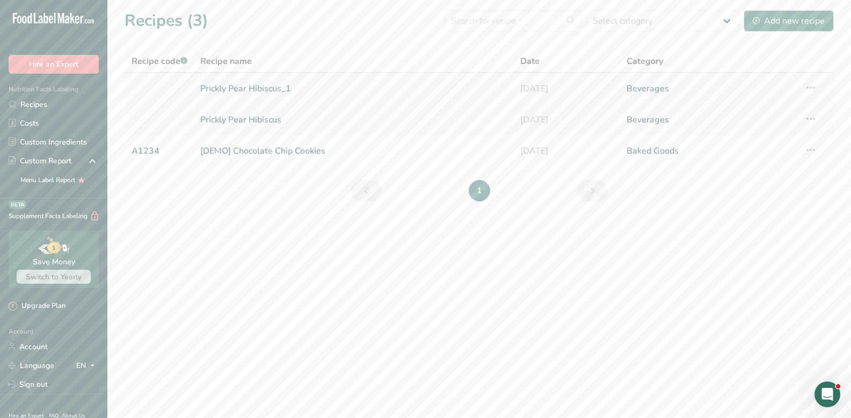
click at [258, 90] on link "Prickly Pear Hibiscus_1" at bounding box center [353, 88] width 307 height 23
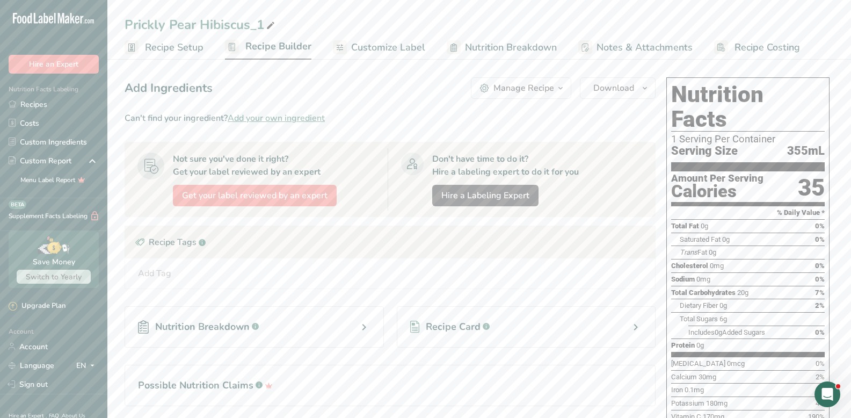
click at [253, 49] on span "Recipe Builder" at bounding box center [278, 46] width 66 height 14
click at [260, 52] on span "Recipe Builder" at bounding box center [278, 46] width 66 height 14
click at [180, 46] on span "Recipe Setup" at bounding box center [174, 47] width 59 height 14
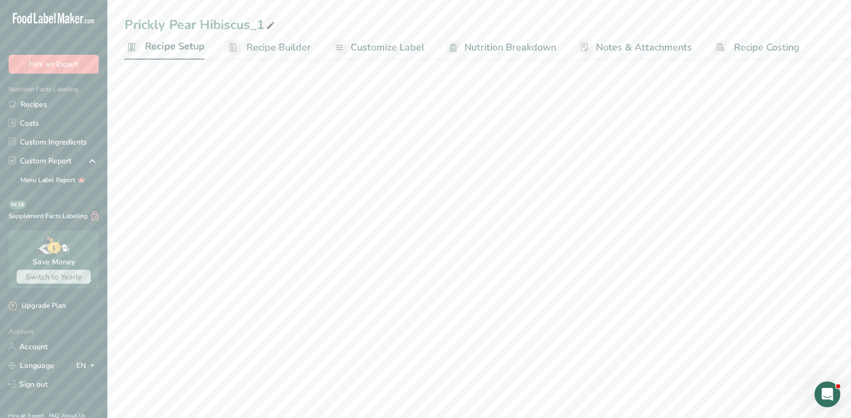
select select "22"
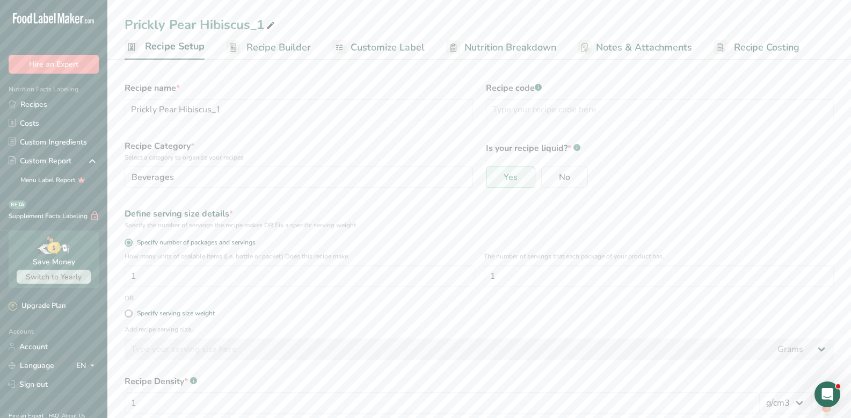
scroll to position [64, 0]
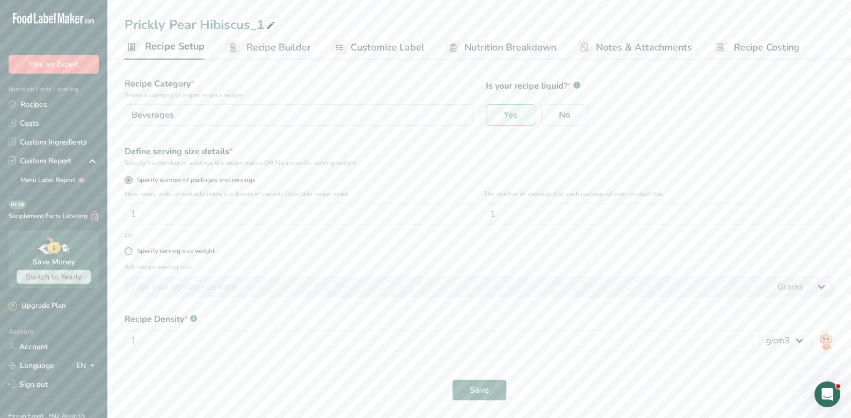
click at [244, 54] on link "Recipe Builder" at bounding box center [268, 47] width 85 height 24
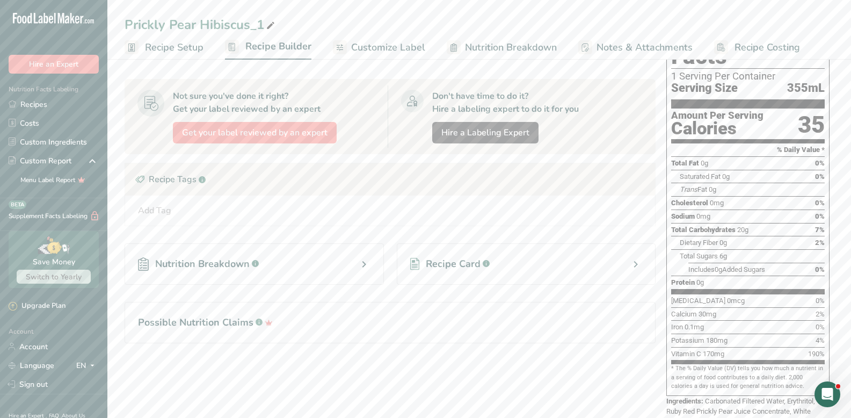
scroll to position [107, 0]
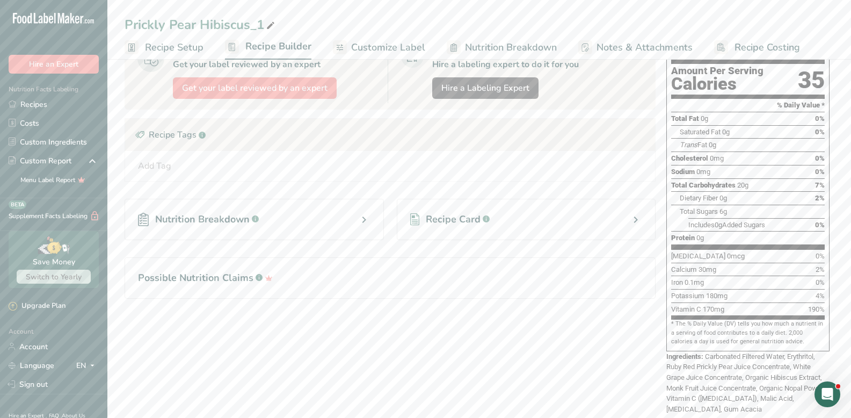
click at [283, 302] on section "Can't find your ingredient? Add your own ingredient Not sure you've done it rig…" at bounding box center [390, 159] width 531 height 311
click at [283, 310] on section "Can't find your ingredient? Add your own ingredient Not sure you've done it rig…" at bounding box center [390, 159] width 531 height 311
click at [283, 309] on section "Can't find your ingredient? Add your own ingredient Not sure you've done it rig…" at bounding box center [390, 159] width 531 height 311
drag, startPoint x: 274, startPoint y: 302, endPoint x: 356, endPoint y: 296, distance: 81.9
click at [274, 302] on section "Can't find your ingredient? Add your own ingredient Not sure you've done it rig…" at bounding box center [390, 159] width 531 height 311
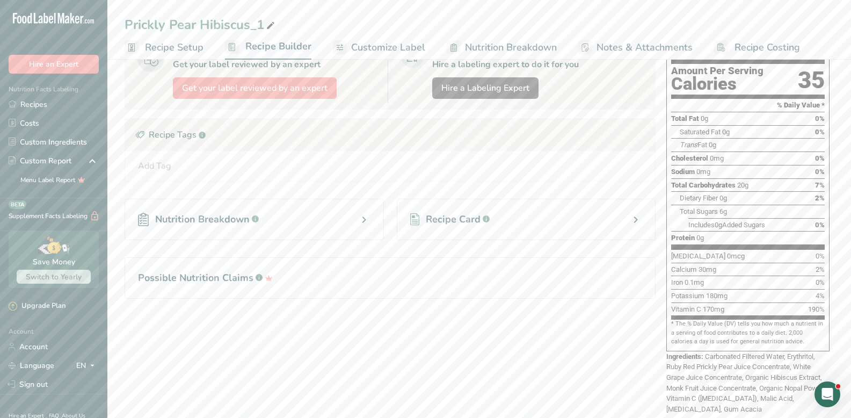
click at [424, 281] on h1 "Possible Nutrition Claims .a-a{fill:#347362;}.b-a{fill:#fff;}" at bounding box center [390, 278] width 504 height 14
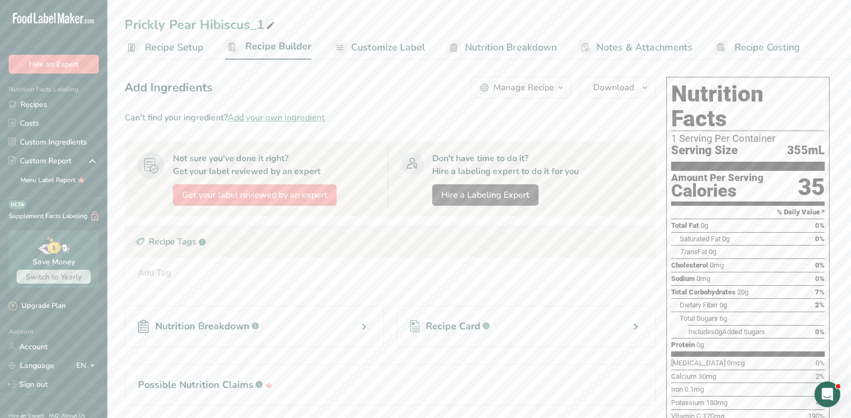
scroll to position [0, 0]
click at [495, 98] on button "Manage Recipe" at bounding box center [521, 87] width 100 height 21
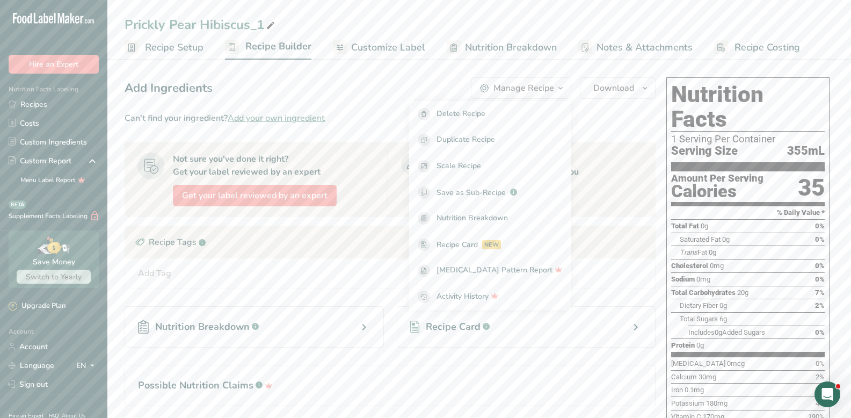
click at [368, 112] on div "Can't find your ingredient? Add your own ingredient" at bounding box center [390, 118] width 531 height 13
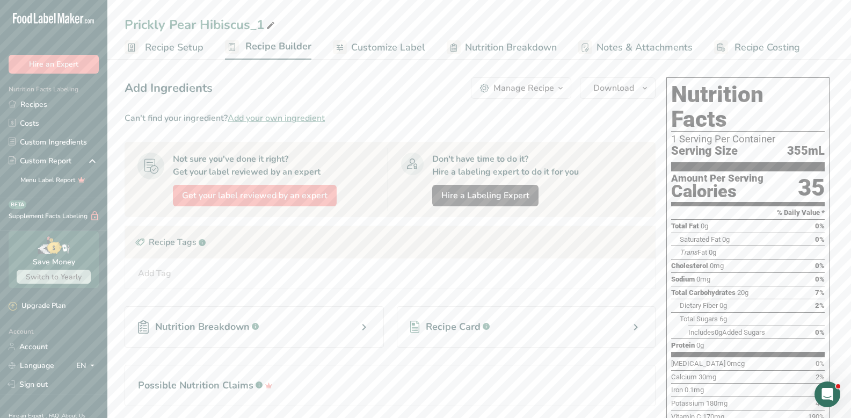
click at [266, 120] on span "Add your own ingredient" at bounding box center [276, 118] width 97 height 13
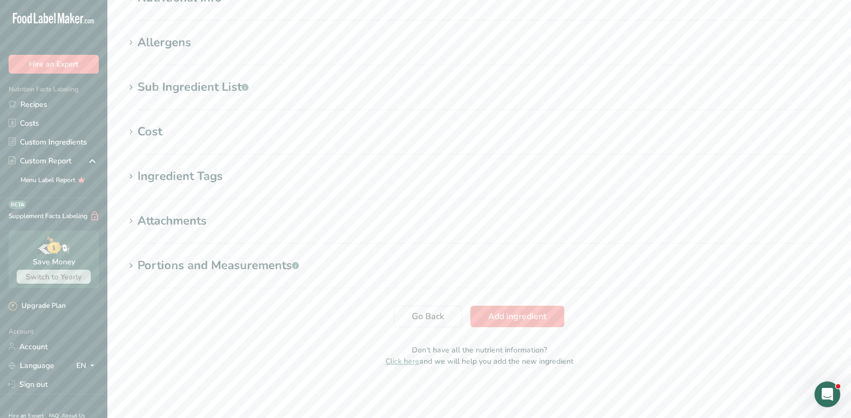
scroll to position [436, 0]
click at [418, 309] on span "Go Back" at bounding box center [428, 315] width 32 height 13
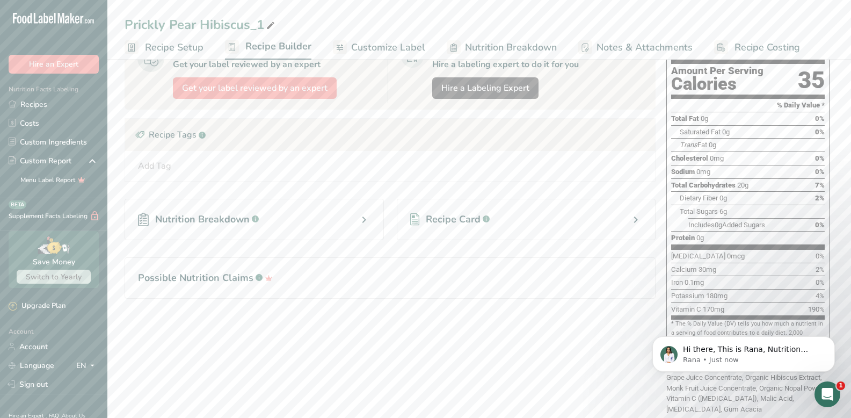
click at [317, 217] on div "Nutrition Breakdown .a-a{fill:#347362;}.b-a{fill:#fff;}" at bounding box center [254, 219] width 259 height 41
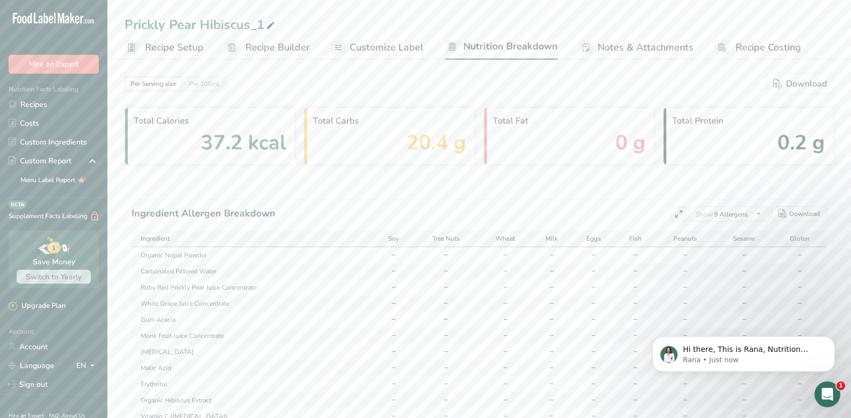
click at [393, 48] on span "Customize Label" at bounding box center [387, 47] width 74 height 14
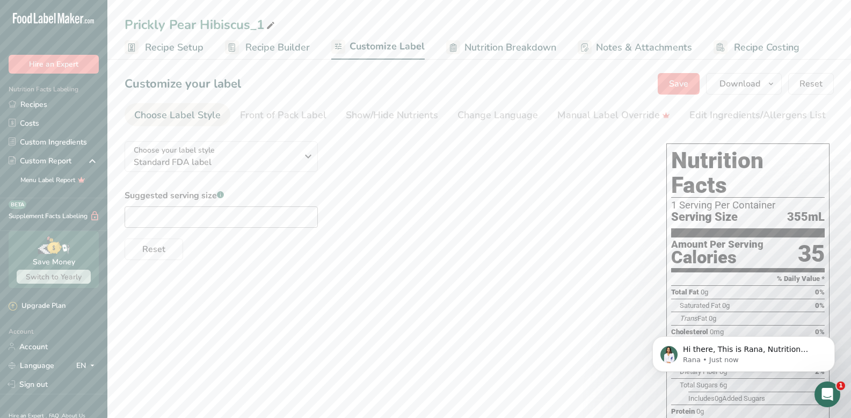
click at [253, 52] on span "Recipe Builder" at bounding box center [277, 47] width 64 height 14
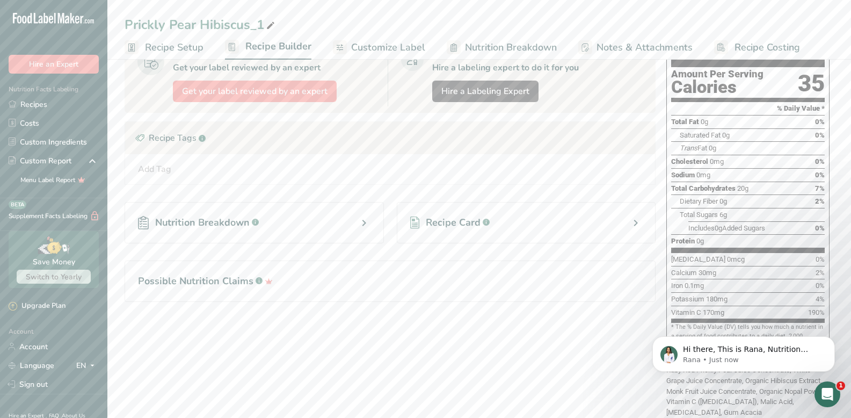
scroll to position [107, 0]
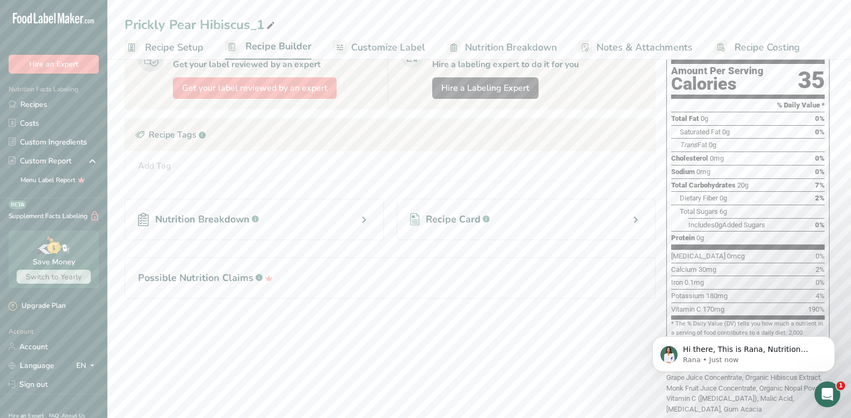
click at [680, 220] on section "Total Fat 0g 0% Saturated Fat 0g 0% Trans Fat 0g Cholesterol 0mg 0% Sodium 0mg …" at bounding box center [748, 180] width 154 height 137
click at [690, 194] on span "Dietary Fiber" at bounding box center [699, 198] width 38 height 8
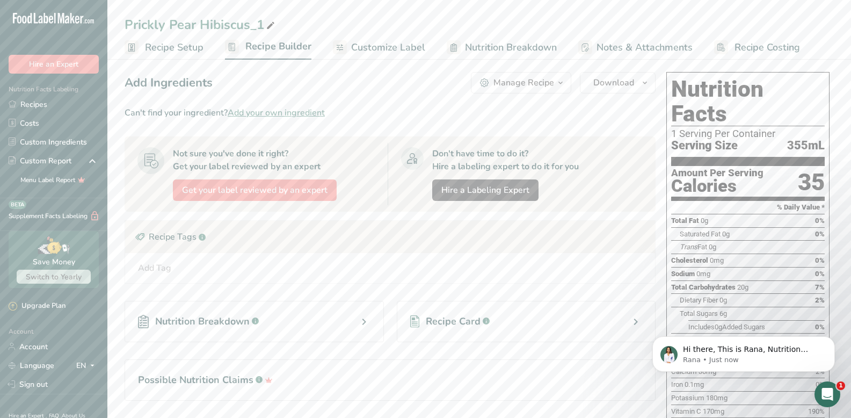
scroll to position [0, 0]
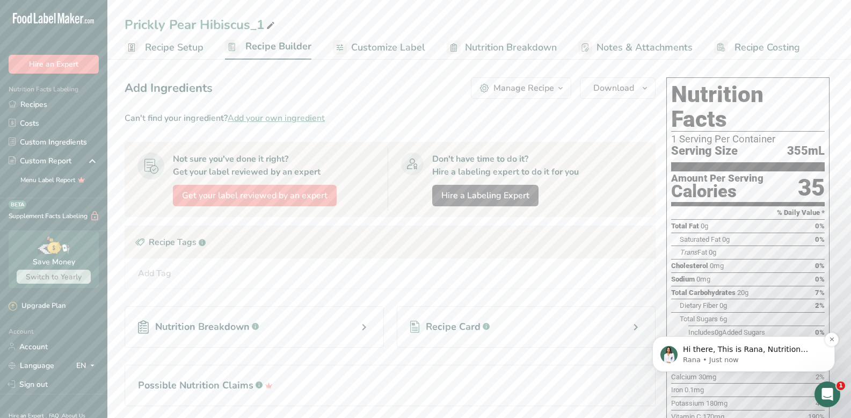
click at [779, 355] on p "Rana • Just now" at bounding box center [752, 360] width 139 height 10
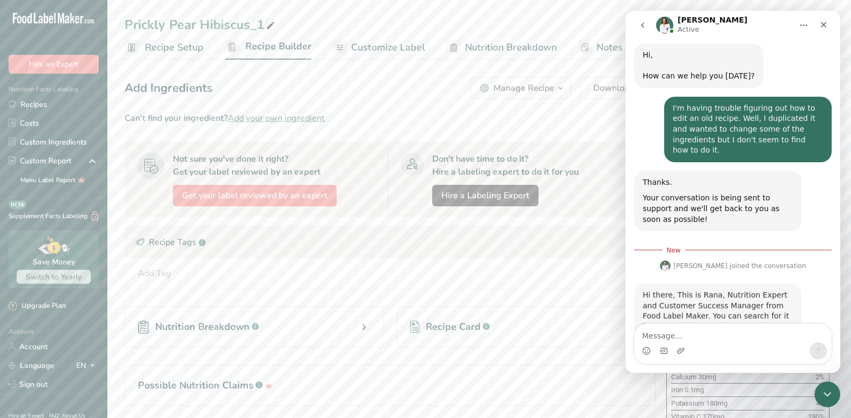
scroll to position [65, 0]
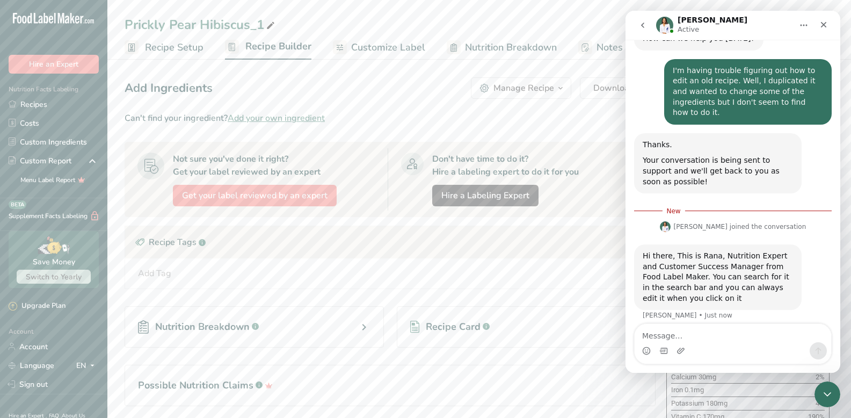
click at [695, 337] on textarea "Message…" at bounding box center [733, 333] width 196 height 18
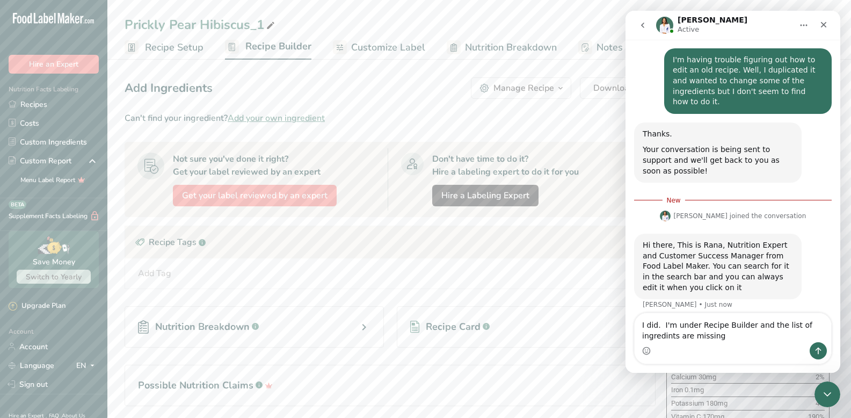
type textarea "I did. I'm under Recipe Builder and the list of ingredients are missing"
click at [727, 337] on textarea "I did. I'm under Recipe Builder and the list of ingredients are missing" at bounding box center [733, 327] width 196 height 29
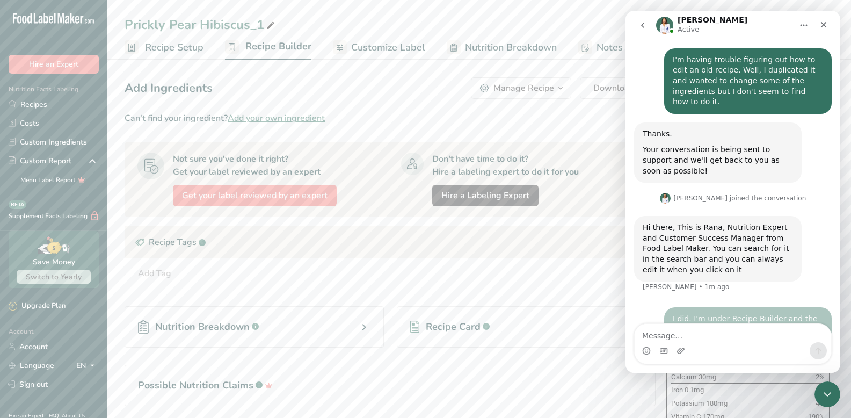
scroll to position [90, 0]
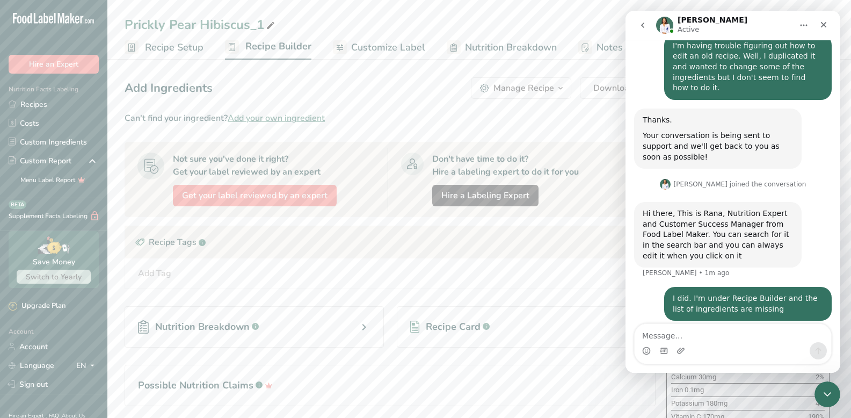
drag, startPoint x: 126, startPoint y: 22, endPoint x: 263, endPoint y: 21, distance: 136.9
click at [263, 21] on div "Prickly Pear Hibiscus_1" at bounding box center [201, 24] width 152 height 19
drag, startPoint x: 264, startPoint y: 23, endPoint x: 121, endPoint y: 23, distance: 142.3
click at [121, 23] on div "Prickly Pear Hibiscus_1" at bounding box center [479, 24] width 744 height 19
click at [654, 336] on textarea "Message…" at bounding box center [733, 333] width 196 height 18
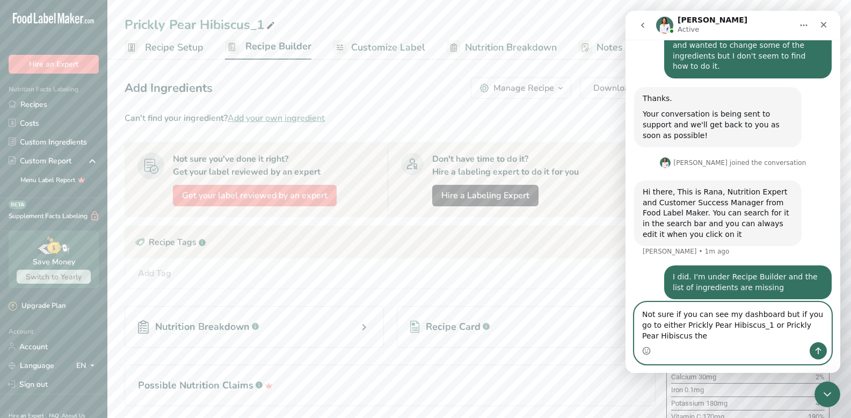
scroll to position [152, 0]
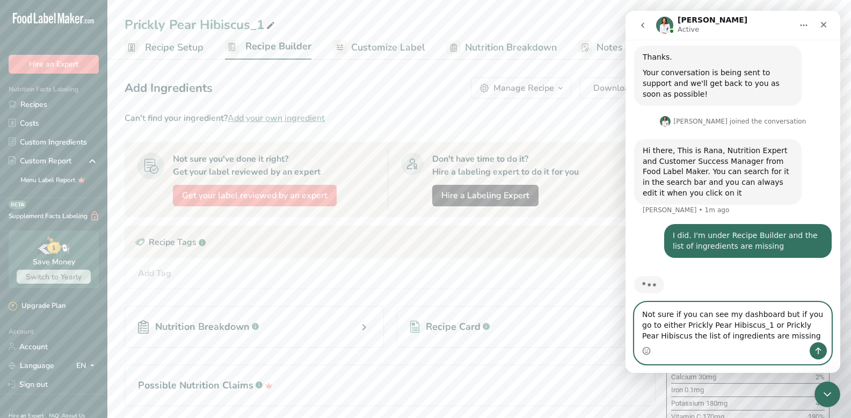
type textarea "Not sure if you can see my dashboard but if you go to either Prickly Pear Hibis…"
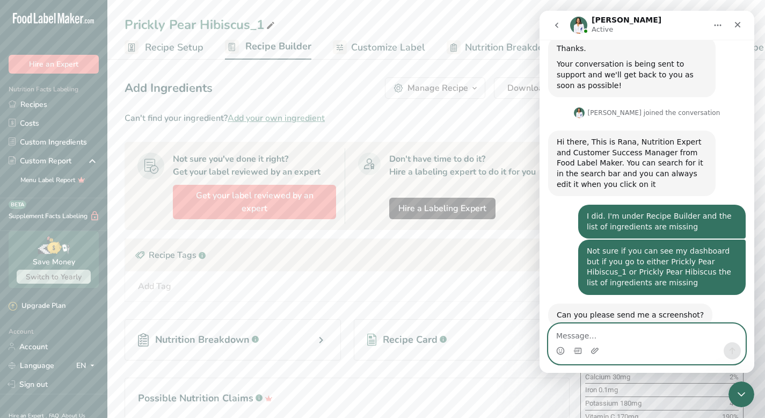
scroll to position [177, 0]
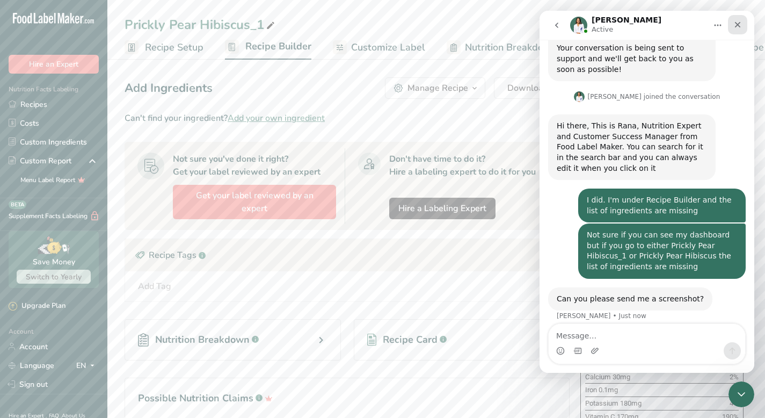
drag, startPoint x: 738, startPoint y: 26, endPoint x: 1277, endPoint y: 38, distance: 539.1
click at [738, 26] on icon "Close" at bounding box center [737, 24] width 9 height 9
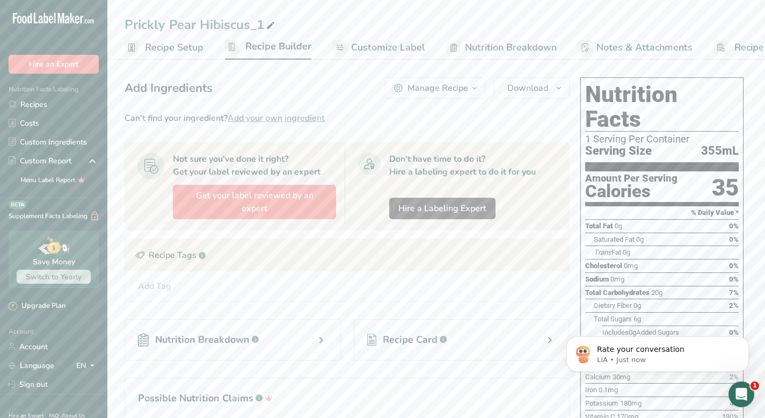
scroll to position [0, 0]
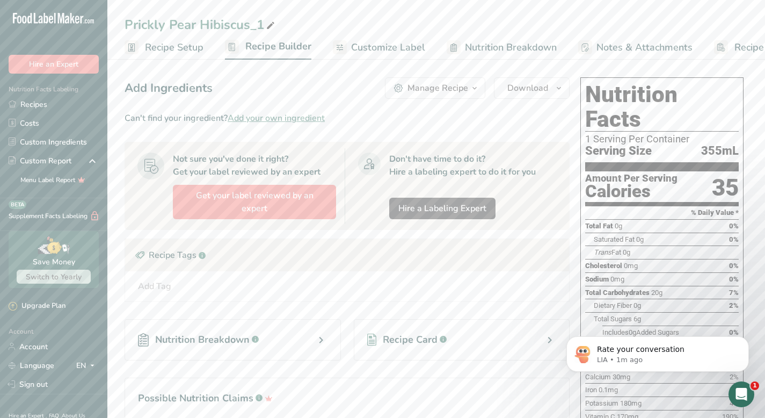
click at [759, 416] on section "Add Ingredients Manage Recipe Delete Recipe Duplicate Recipe Scale Recipe Save …" at bounding box center [436, 303] width 658 height 494
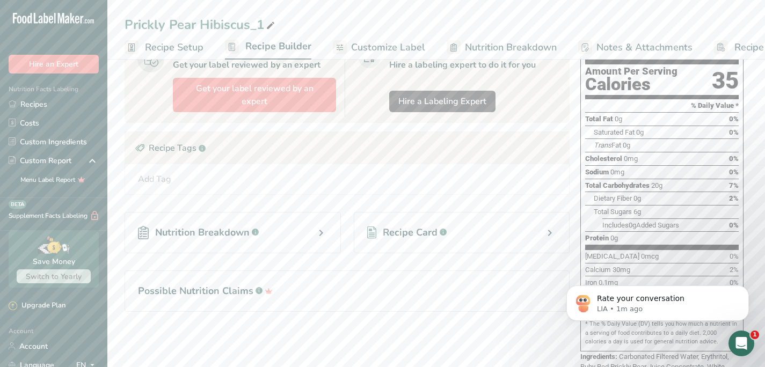
scroll to position [228, 0]
click at [586, 99] on section "% Daily Value *" at bounding box center [662, 105] width 154 height 13
click at [740, 335] on icon "Open Intercom Messenger" at bounding box center [742, 344] width 18 height 18
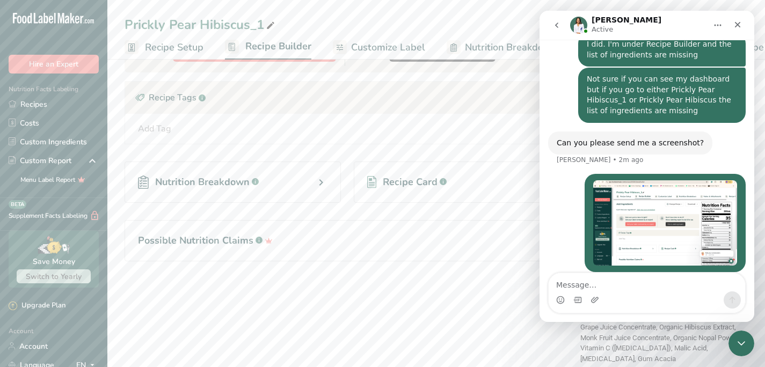
scroll to position [158, 0]
click at [334, 266] on div "Add Ingredients Manage Recipe Delete Recipe Duplicate Recipe Scale Recipe Save …" at bounding box center [351, 145] width 452 height 460
click at [292, 261] on section "Can't find your ingredient? Add your own ingredient Not sure you've done it rig…" at bounding box center [347, 116] width 445 height 324
click at [554, 27] on icon "go back" at bounding box center [556, 25] width 9 height 9
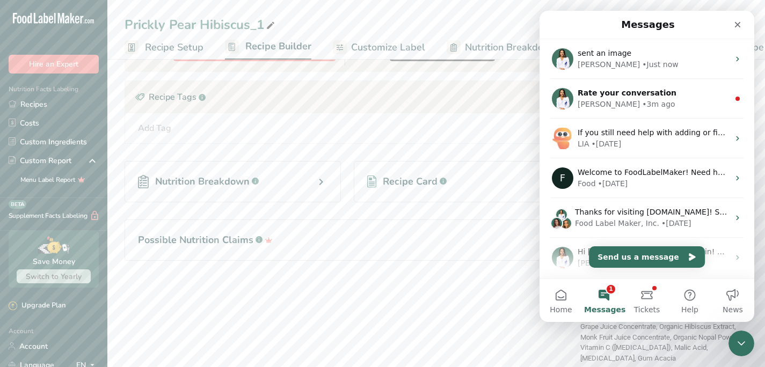
scroll to position [0, 0]
click at [606, 295] on button "1 Messages" at bounding box center [604, 300] width 43 height 43
click at [646, 294] on button "Tickets" at bounding box center [646, 300] width 43 height 43
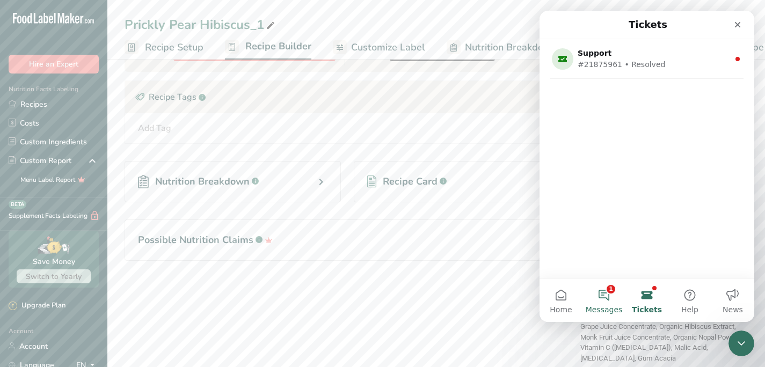
click at [609, 293] on button "1 Messages" at bounding box center [604, 300] width 43 height 43
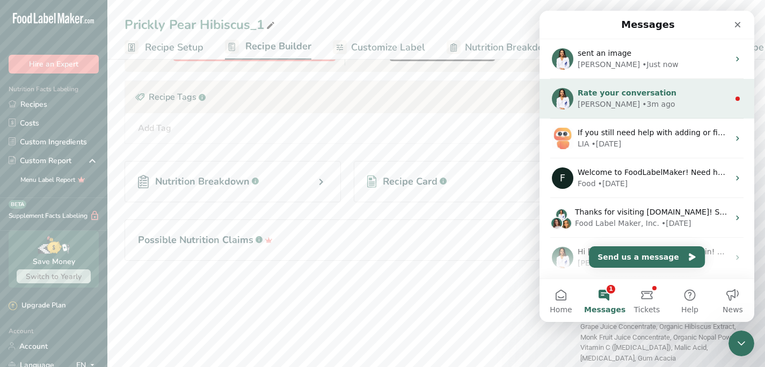
click at [656, 94] on span "Rate your conversation" at bounding box center [627, 93] width 99 height 9
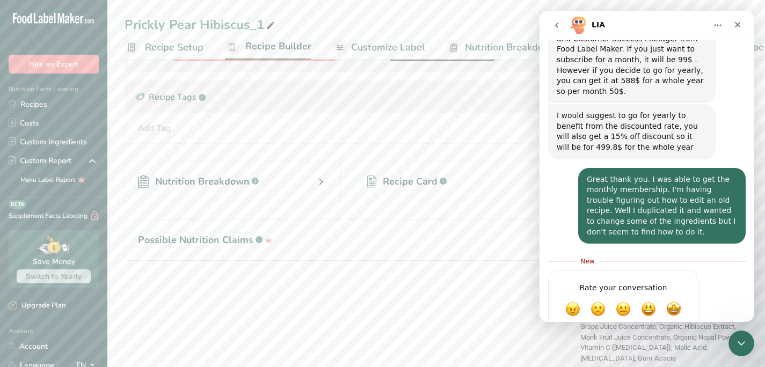
scroll to position [289, 0]
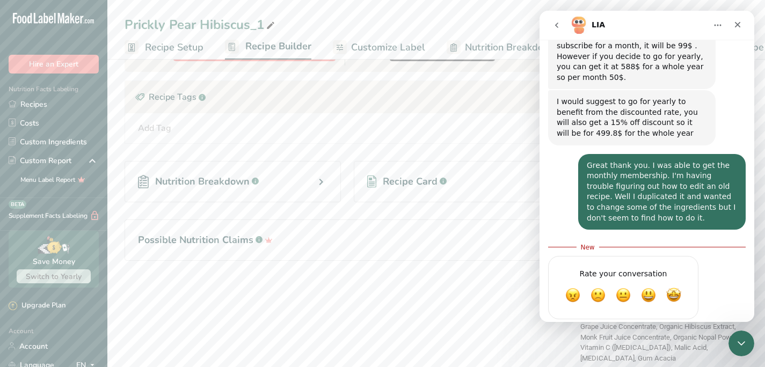
click at [559, 25] on icon "go back" at bounding box center [556, 25] width 9 height 9
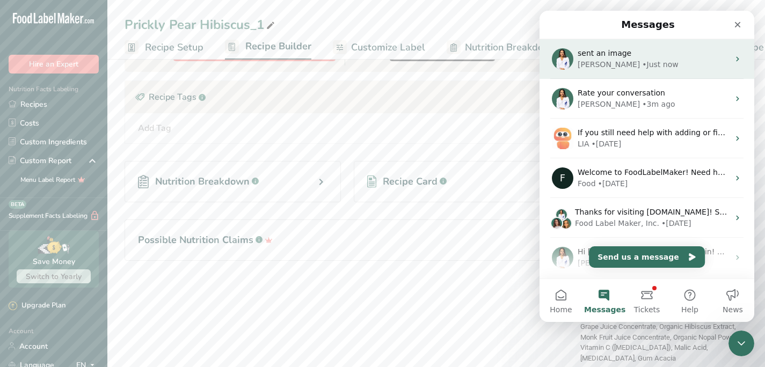
click at [601, 58] on div "sent an image" at bounding box center [653, 53] width 151 height 11
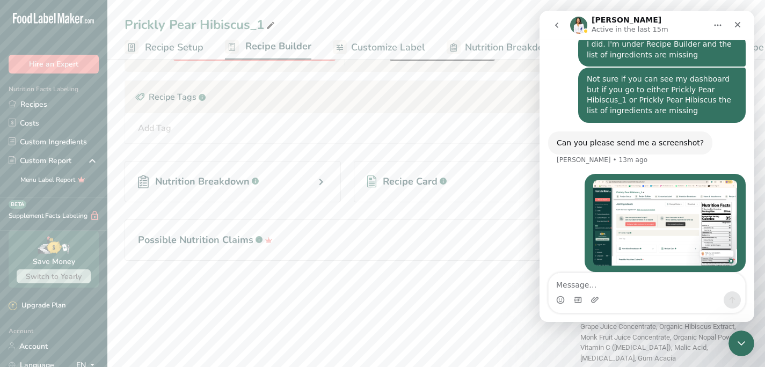
scroll to position [334, 0]
click at [577, 287] on textarea "Message…" at bounding box center [647, 282] width 196 height 18
type textarea "Are you still there?"
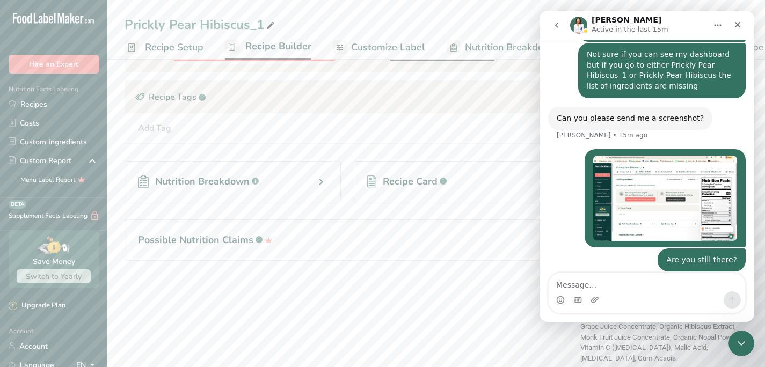
click at [555, 25] on icon "go back" at bounding box center [556, 25] width 9 height 9
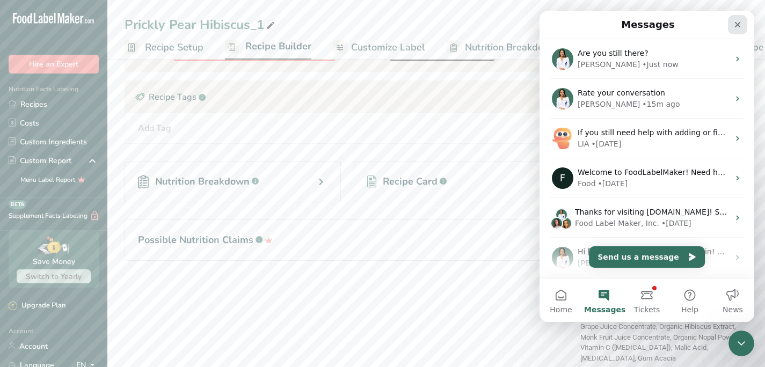
click at [734, 21] on icon "Close" at bounding box center [737, 24] width 9 height 9
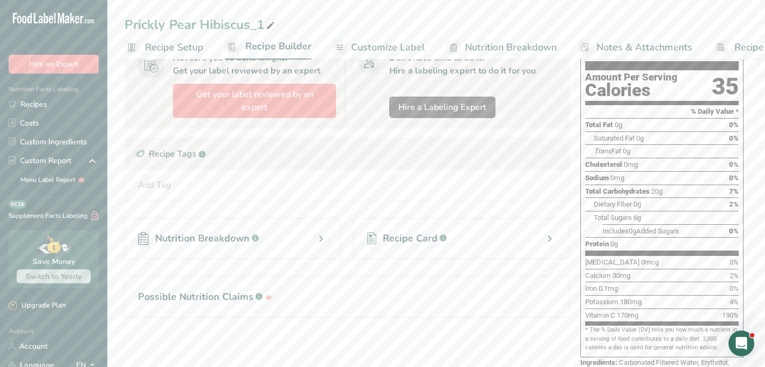
scroll to position [158, 0]
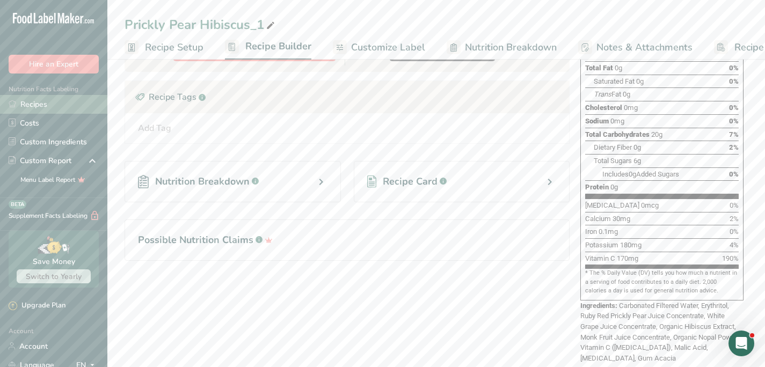
click at [39, 104] on link "Recipes" at bounding box center [53, 104] width 107 height 19
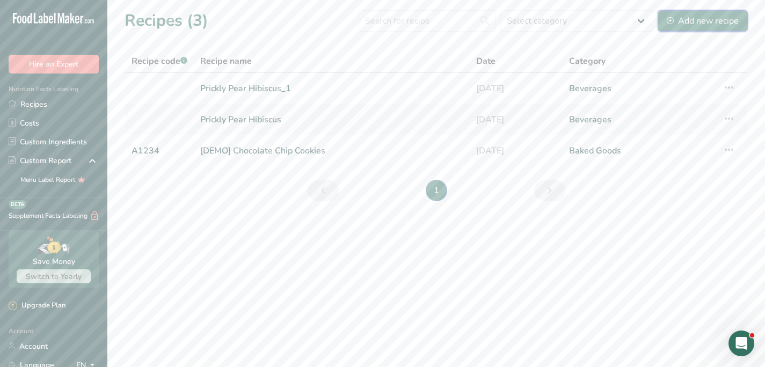
click at [702, 25] on div "Add new recipe" at bounding box center [703, 20] width 72 height 13
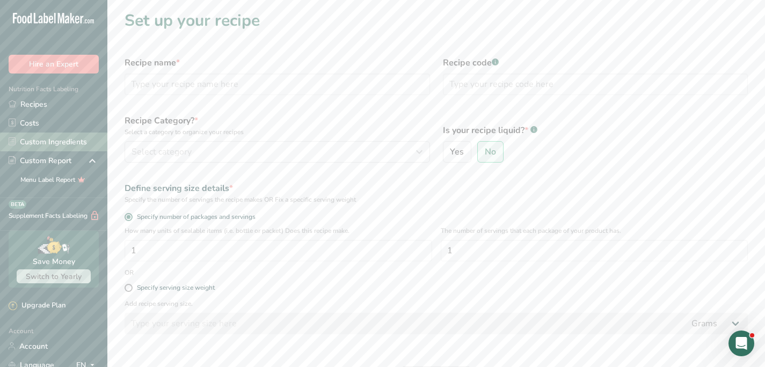
click at [52, 142] on link "Custom Ingredients" at bounding box center [53, 142] width 107 height 19
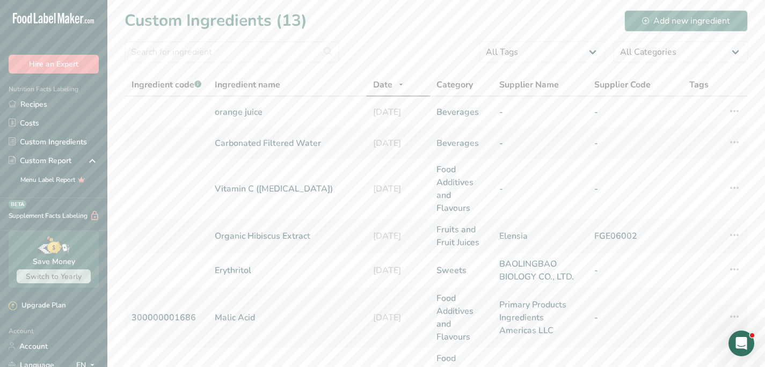
click at [737, 342] on icon "Open Intercom Messenger" at bounding box center [742, 344] width 18 height 18
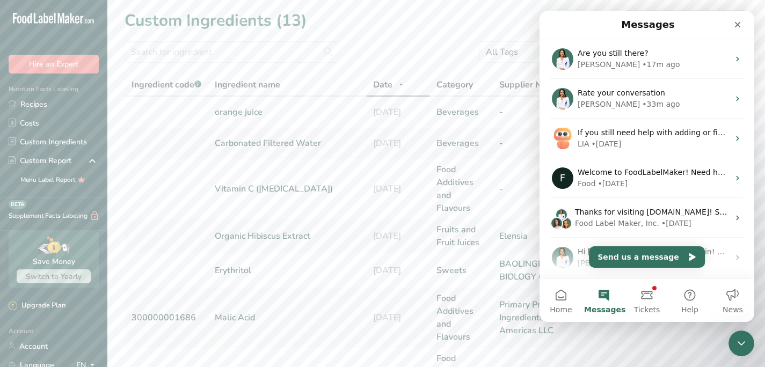
click at [369, 33] on section "Custom Ingredients (13) Add new ingredient All Tags Source of Antioxidants Preb…" at bounding box center [436, 352] width 658 height 705
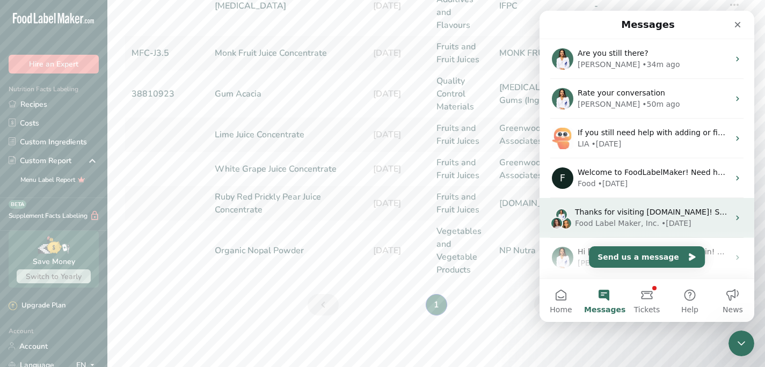
scroll to position [82, 0]
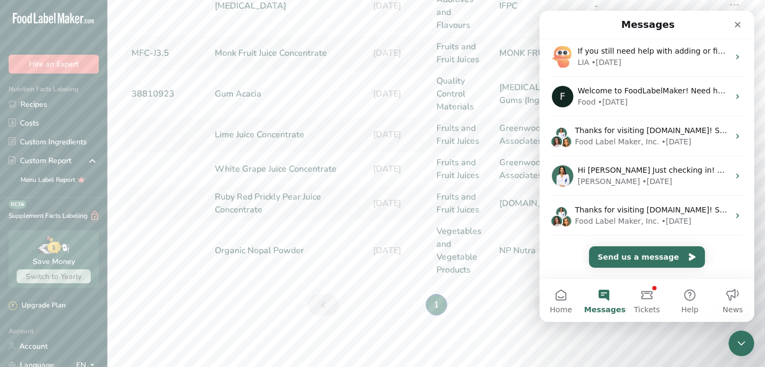
click at [605, 292] on button "Messages" at bounding box center [604, 300] width 43 height 43
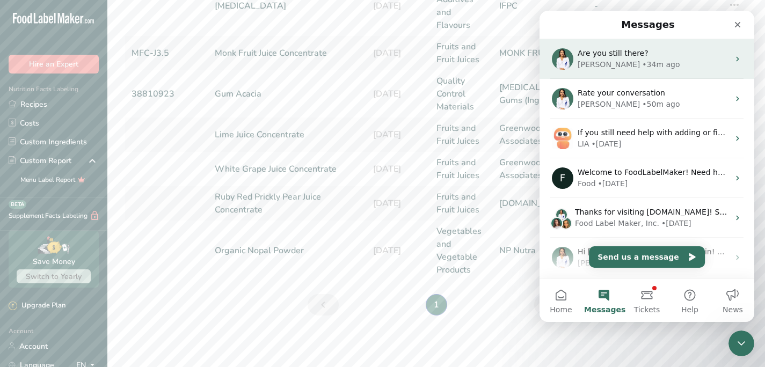
click at [675, 65] on div "Rana • 34m ago" at bounding box center [653, 64] width 151 height 11
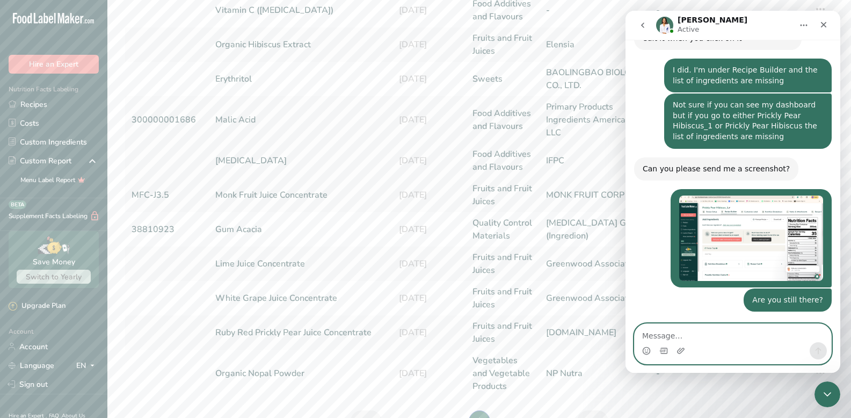
scroll to position [351, 0]
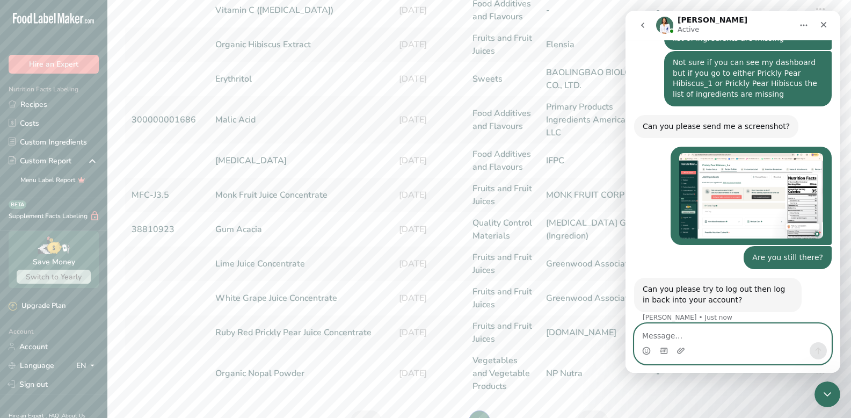
click at [662, 331] on textarea "Message…" at bounding box center [733, 333] width 196 height 18
type textarea "ok"
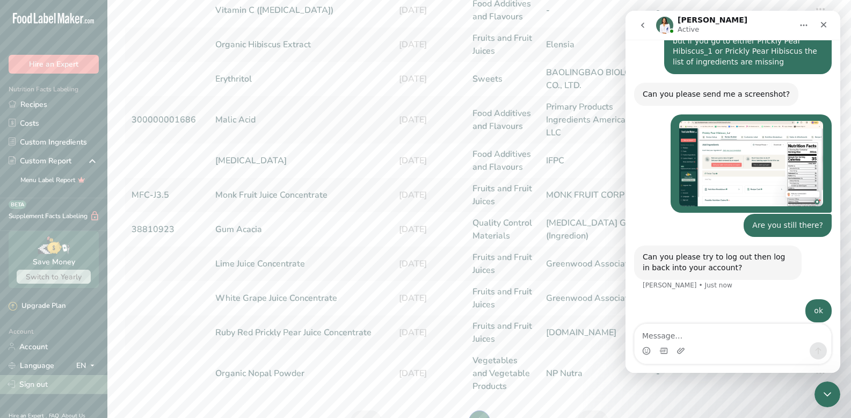
click at [37, 386] on link "Sign out" at bounding box center [53, 384] width 107 height 19
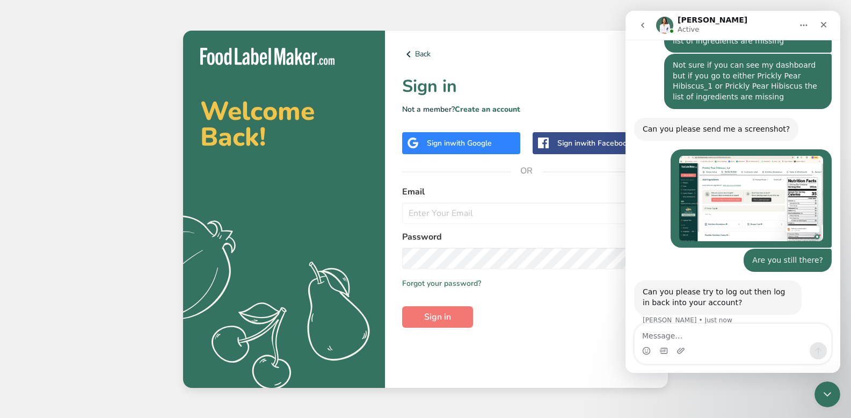
scroll to position [383, 0]
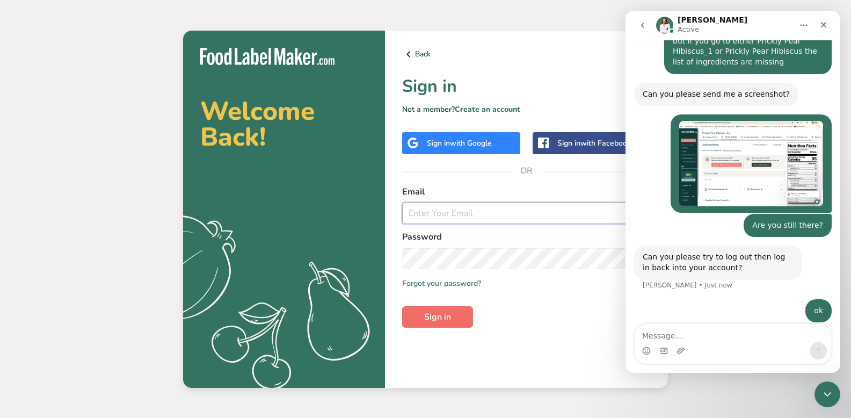
type input "uriel@drinknopalogy.com"
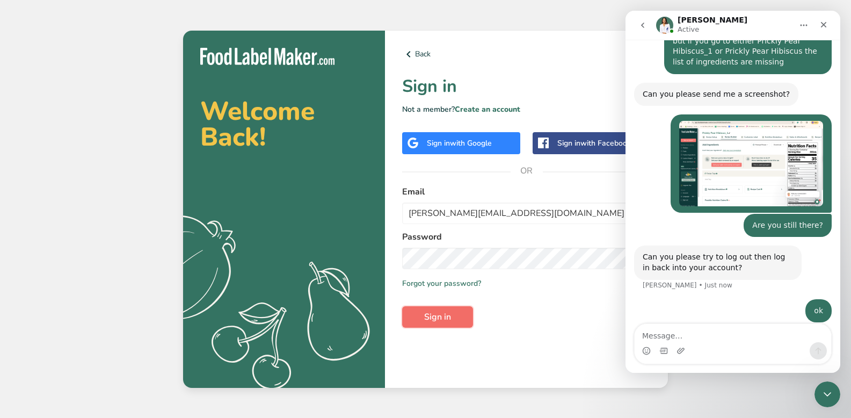
click at [420, 321] on button "Sign in" at bounding box center [437, 316] width 71 height 21
click at [435, 316] on span "Sign in" at bounding box center [437, 316] width 27 height 13
click at [640, 25] on icon "go back" at bounding box center [642, 25] width 9 height 9
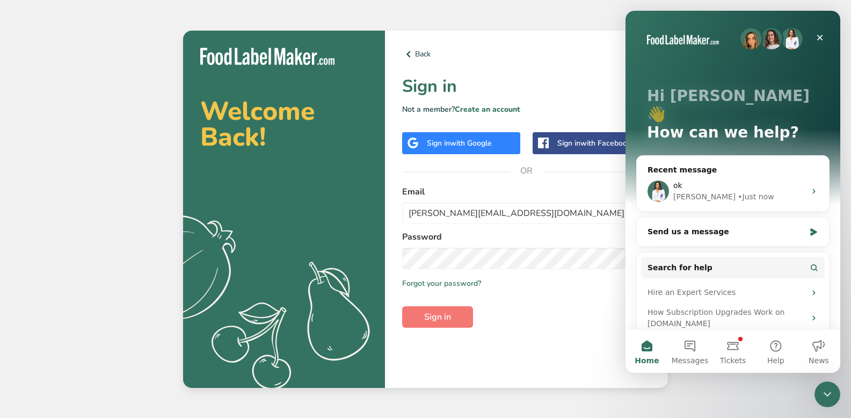
scroll to position [0, 0]
click at [484, 139] on span "with Google" at bounding box center [471, 143] width 42 height 10
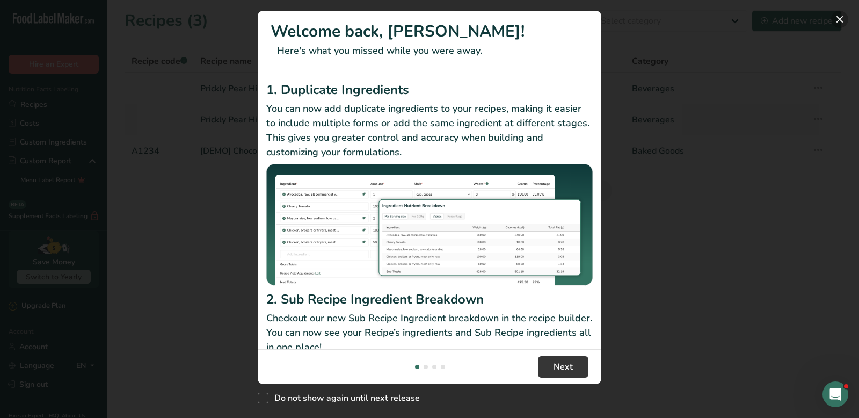
click at [838, 20] on button "New Features" at bounding box center [839, 19] width 17 height 17
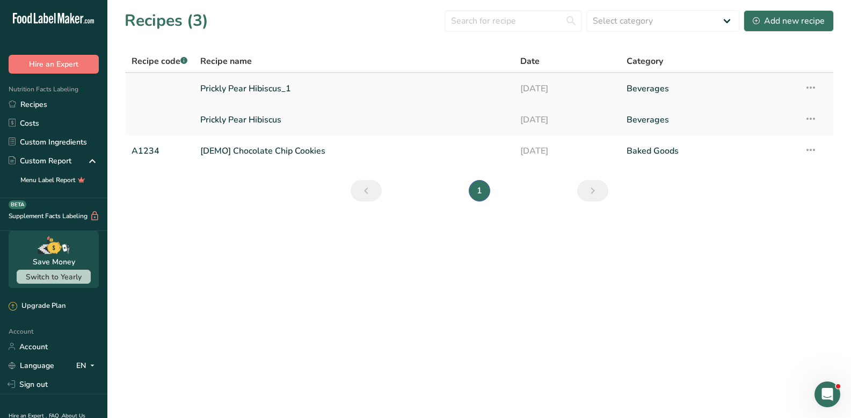
click at [254, 92] on link "Prickly Pear Hibiscus_1" at bounding box center [353, 88] width 307 height 23
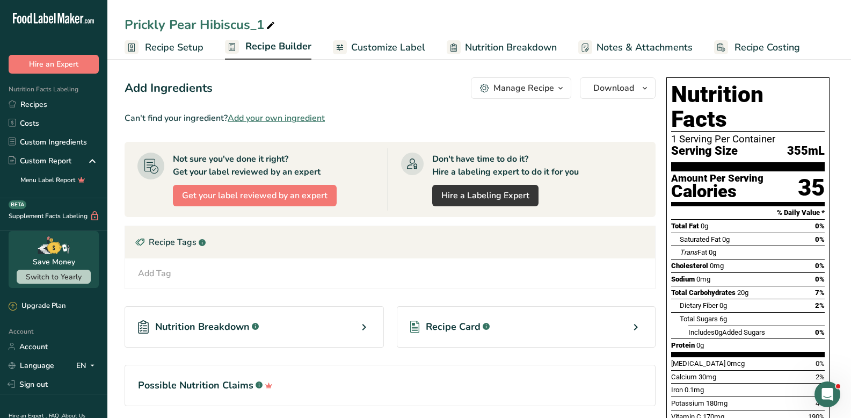
click at [264, 45] on span "Recipe Builder" at bounding box center [278, 46] width 66 height 14
click at [178, 48] on span "Recipe Setup" at bounding box center [174, 47] width 59 height 14
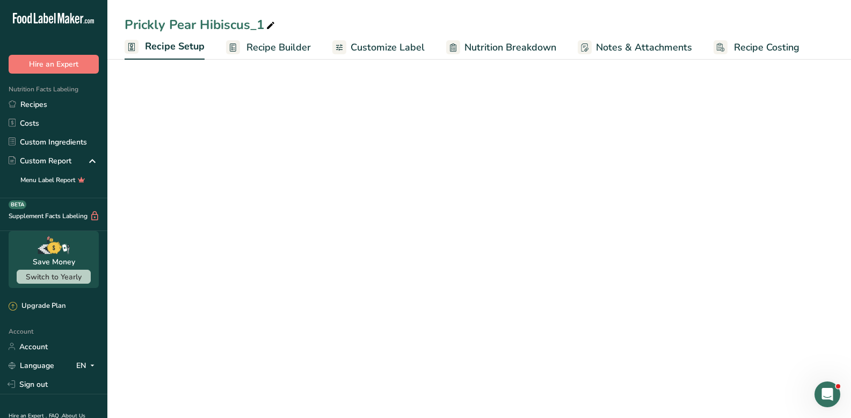
select select "22"
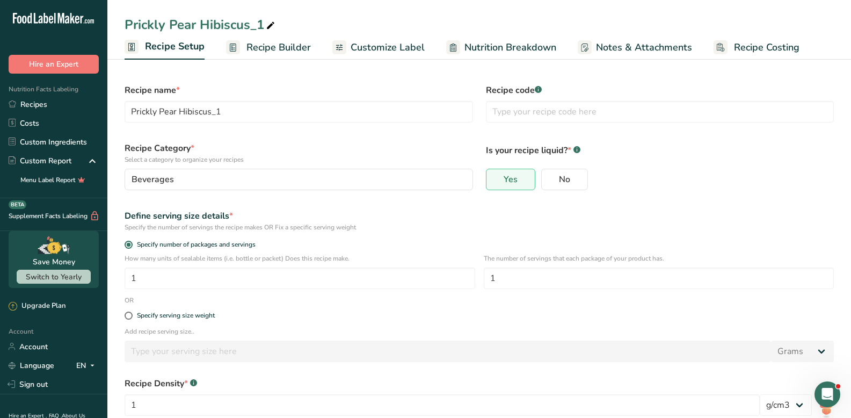
click at [256, 49] on span "Recipe Builder" at bounding box center [278, 47] width 64 height 14
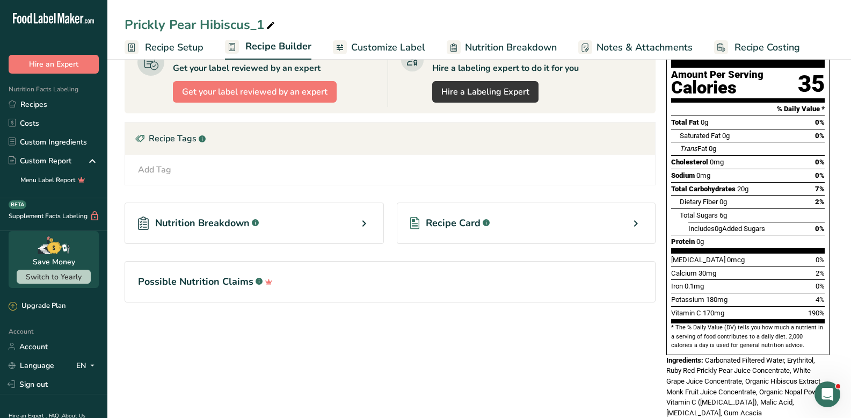
scroll to position [107, 0]
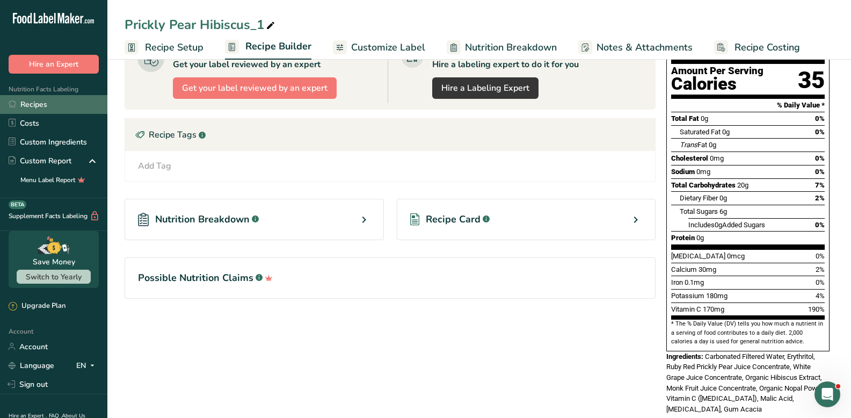
click at [54, 105] on link "Recipes" at bounding box center [53, 104] width 107 height 19
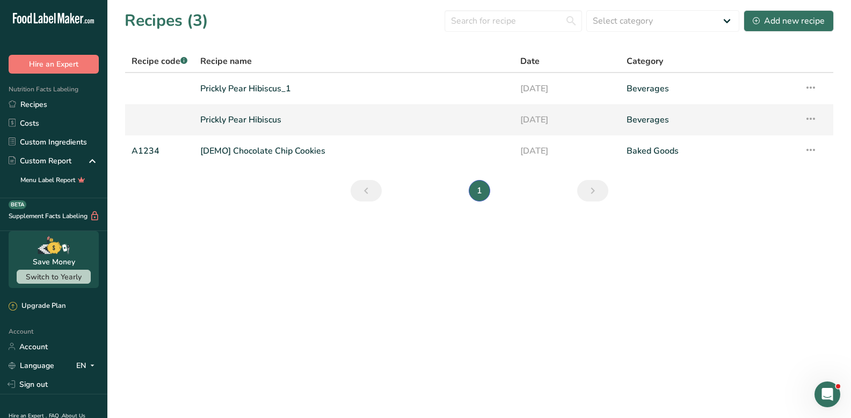
click at [252, 120] on link "Prickly Pear Hibiscus" at bounding box center [353, 119] width 307 height 23
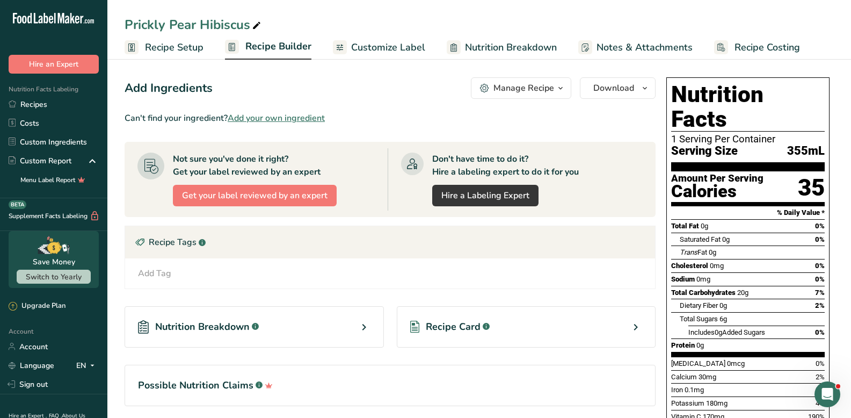
click at [262, 59] on link "Recipe Builder" at bounding box center [268, 47] width 86 height 26
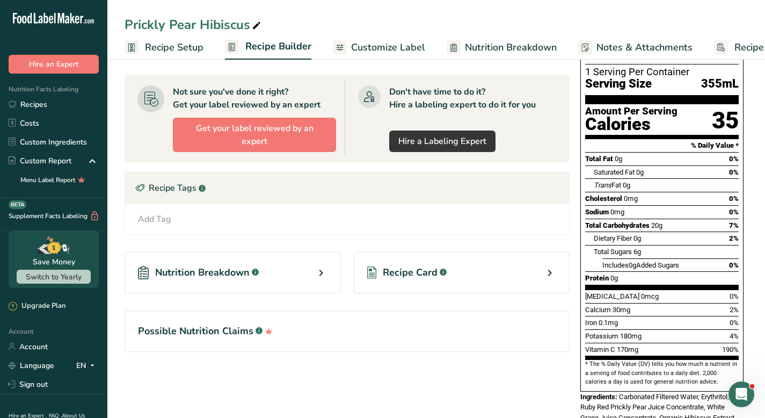
scroll to position [107, 0]
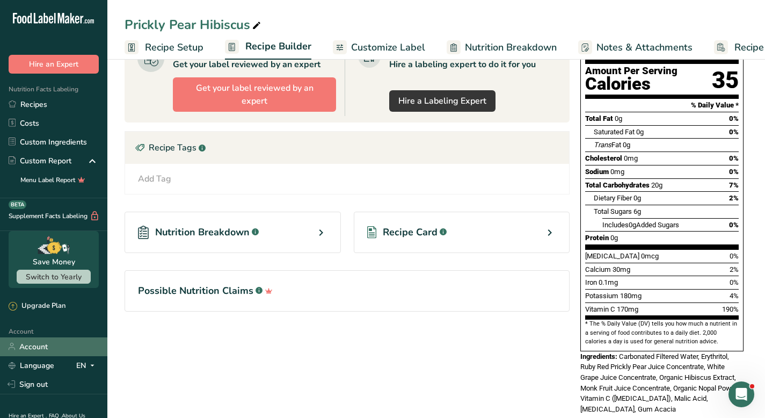
click at [42, 347] on link "Account" at bounding box center [53, 346] width 107 height 19
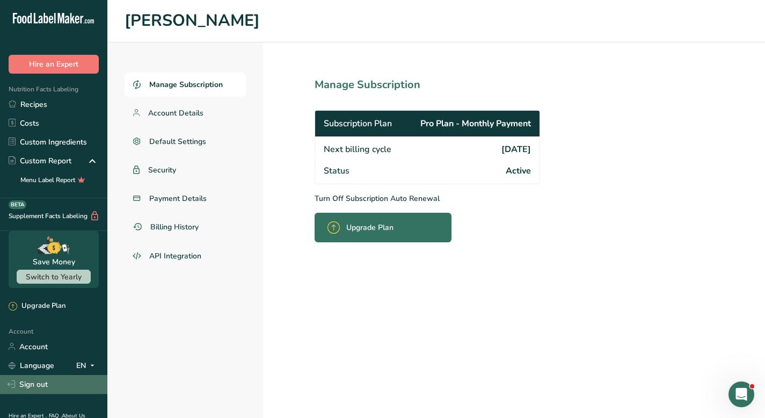
click at [41, 383] on link "Sign out" at bounding box center [53, 384] width 107 height 19
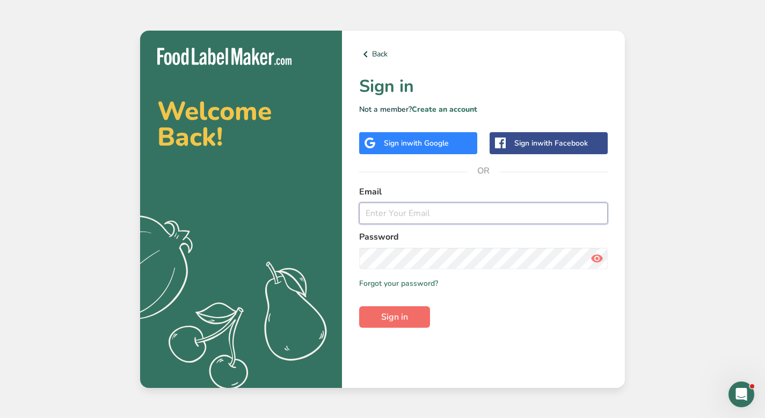
type input "[PERSON_NAME][EMAIL_ADDRESS][DOMAIN_NAME]"
click at [402, 310] on span "Sign in" at bounding box center [394, 316] width 27 height 13
click at [402, 309] on button "Sign in" at bounding box center [394, 316] width 71 height 21
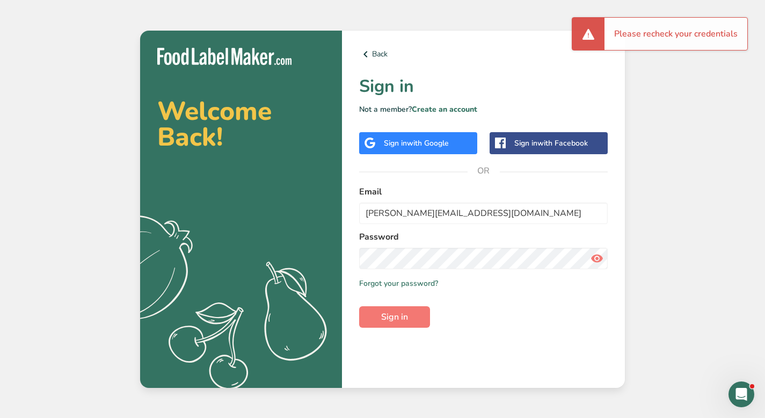
click at [597, 254] on icon at bounding box center [597, 258] width 13 height 19
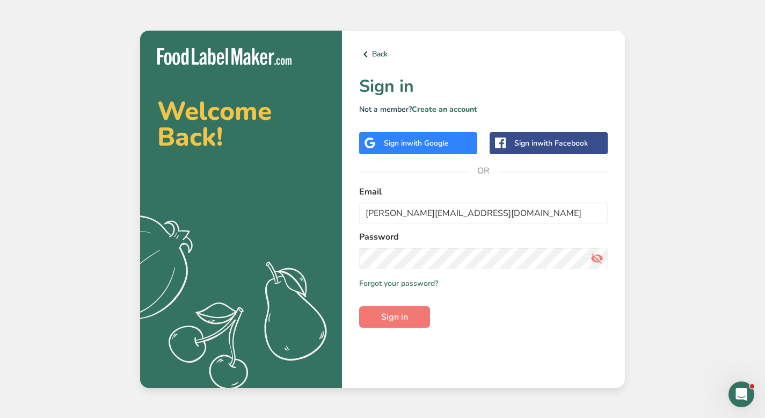
click at [373, 303] on form "Email [PERSON_NAME][EMAIL_ADDRESS][DOMAIN_NAME] Password Remember me Forgot you…" at bounding box center [483, 256] width 249 height 142
click at [403, 322] on span "Sign in" at bounding box center [394, 316] width 27 height 13
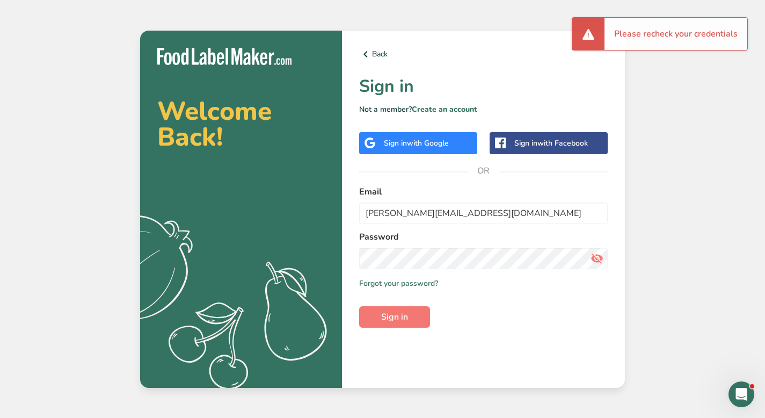
click at [421, 146] on span "with Google" at bounding box center [428, 143] width 42 height 10
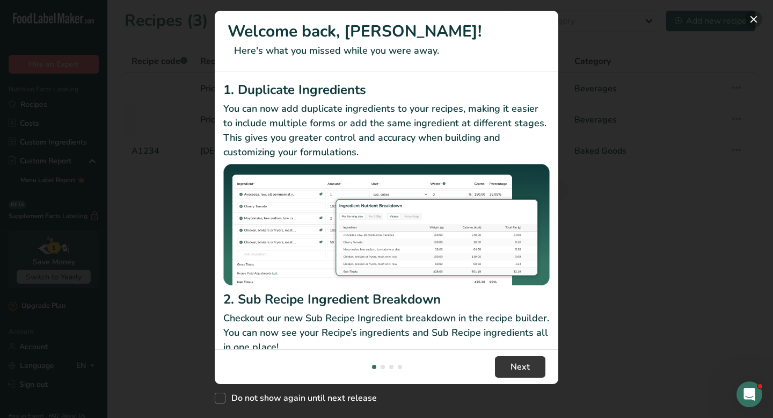
click at [756, 20] on button "New Features" at bounding box center [753, 19] width 17 height 17
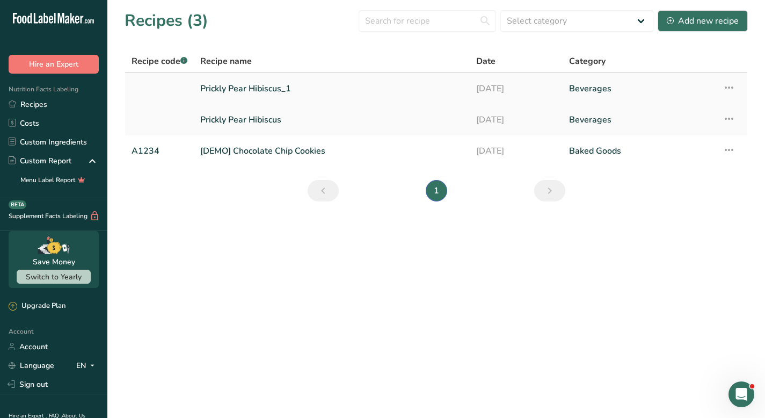
click at [266, 89] on link "Prickly Pear Hibiscus_1" at bounding box center [331, 88] width 263 height 23
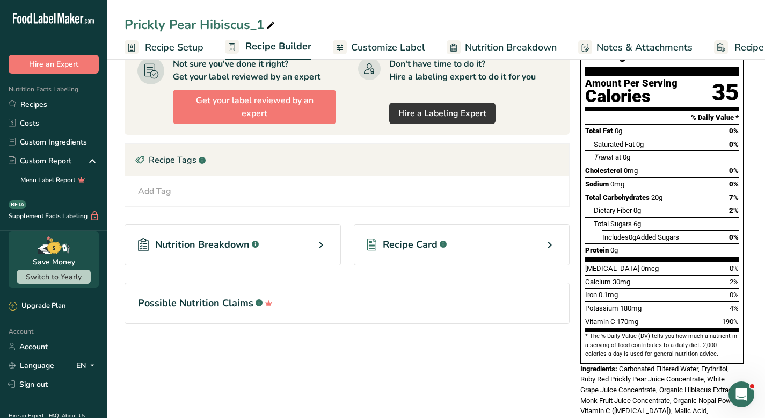
scroll to position [107, 0]
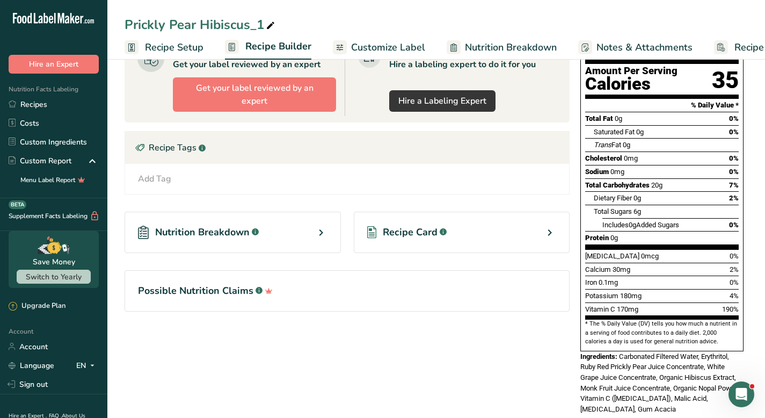
click at [734, 388] on div "Open Intercom Messenger" at bounding box center [741, 393] width 35 height 35
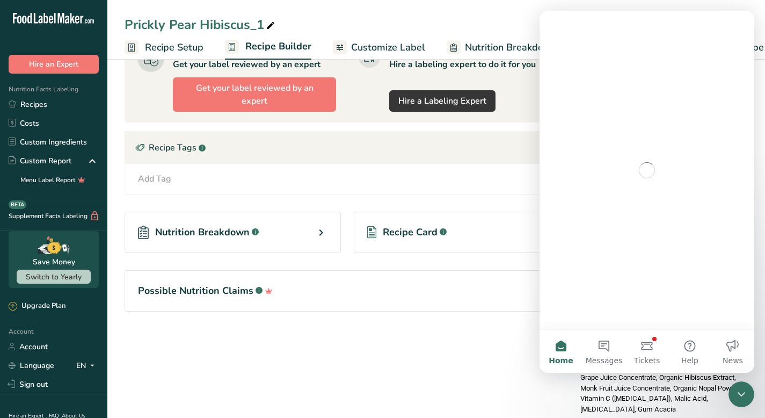
scroll to position [0, 0]
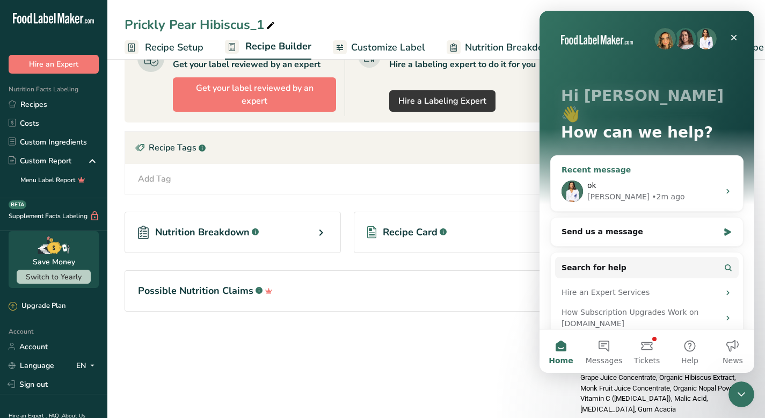
click at [633, 180] on div "ok" at bounding box center [653, 185] width 132 height 11
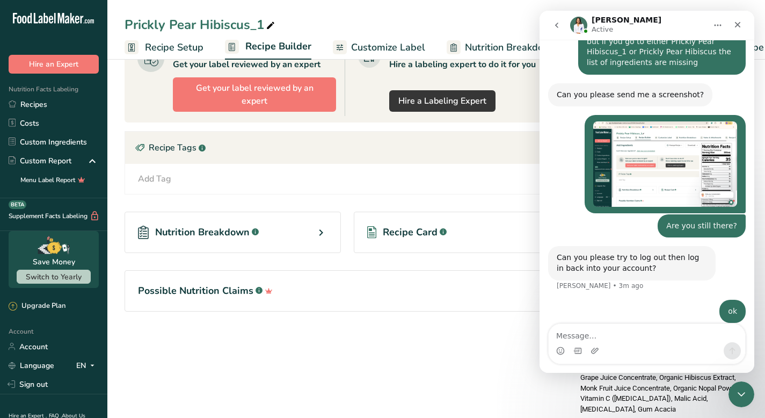
scroll to position [383, 0]
click at [617, 328] on textarea "Message…" at bounding box center [647, 333] width 196 height 18
type textarea "It's still missing"
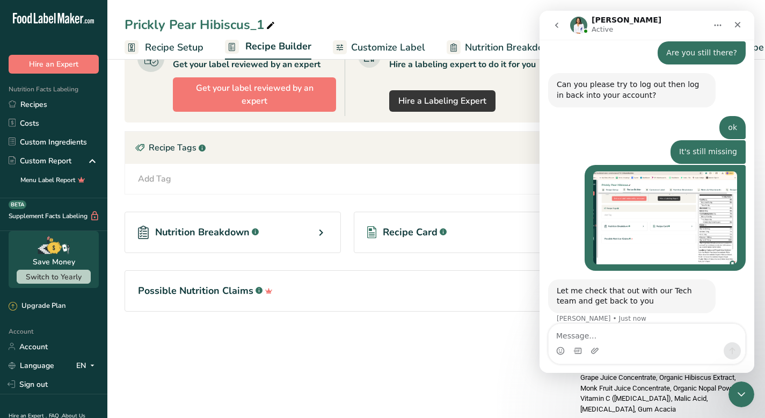
scroll to position [557, 0]
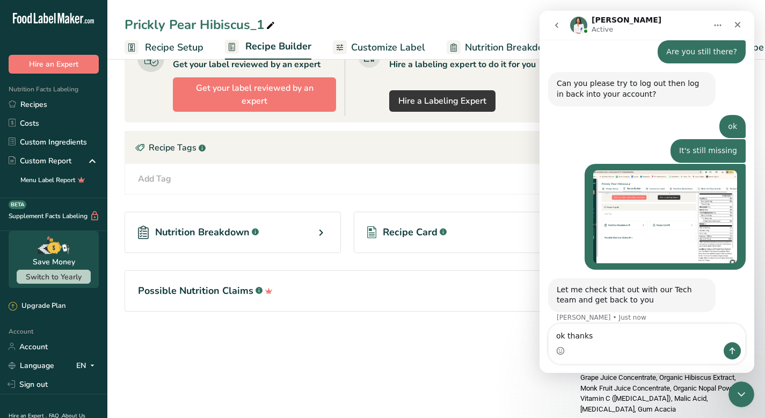
type textarea "ok thanks"
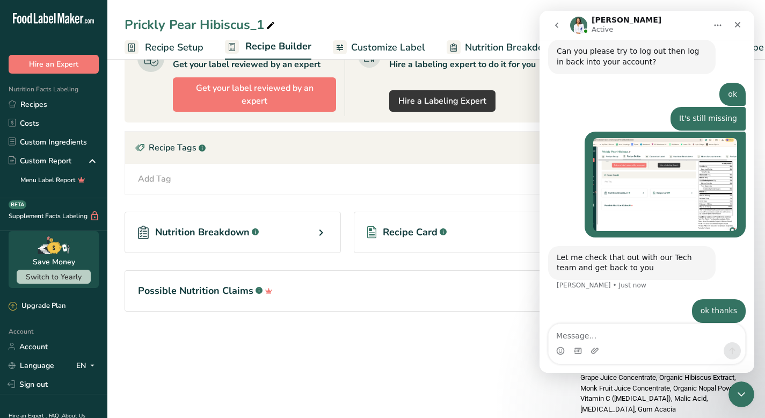
click at [718, 25] on icon "Home" at bounding box center [718, 26] width 7 height 2
click at [736, 26] on icon "Close" at bounding box center [738, 25] width 6 height 6
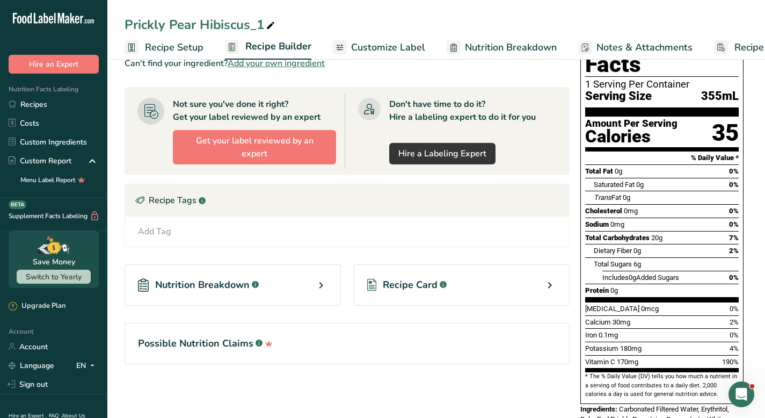
scroll to position [0, 0]
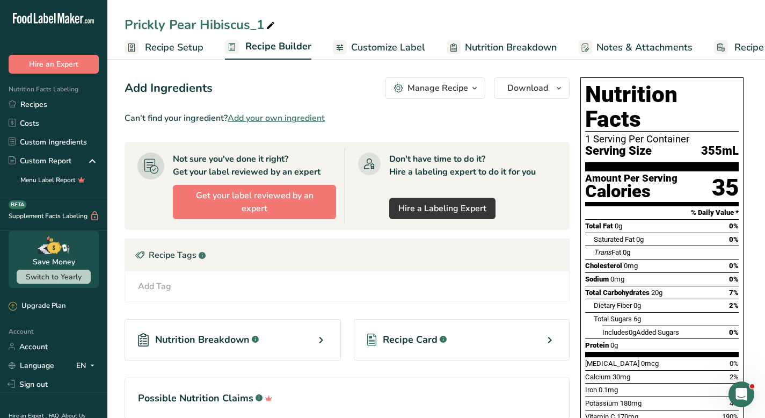
click at [412, 319] on div "Recipe Card .a-a{fill:#347362;}.b-a{fill:#fff;}" at bounding box center [462, 339] width 216 height 41
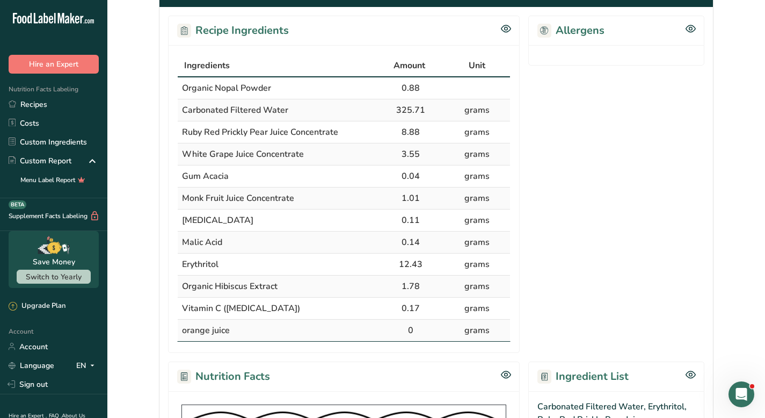
scroll to position [180, 0]
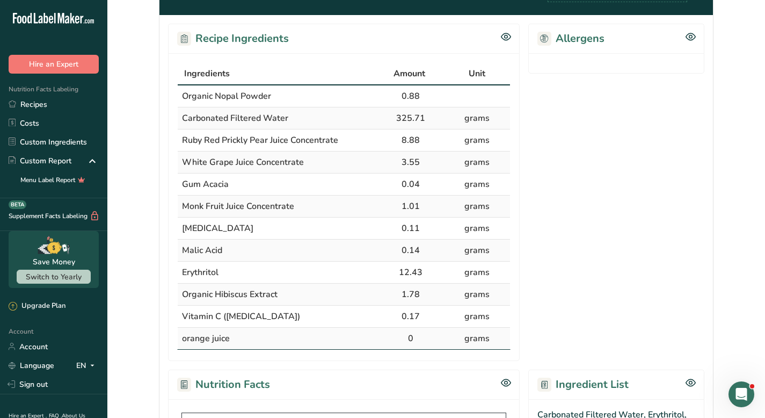
click at [741, 395] on icon "Open Intercom Messenger" at bounding box center [742, 394] width 8 height 9
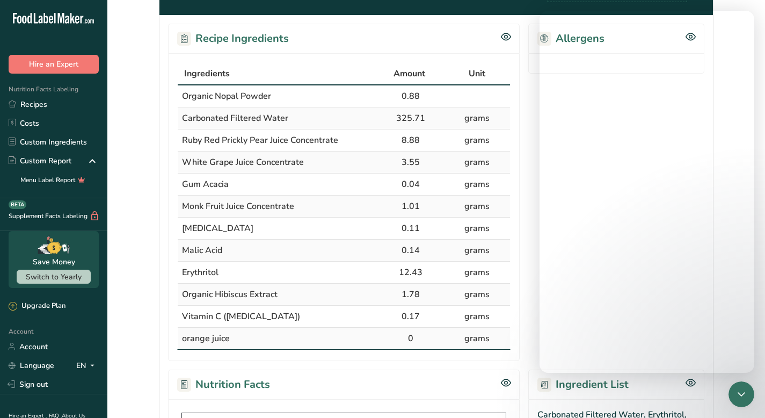
scroll to position [589, 0]
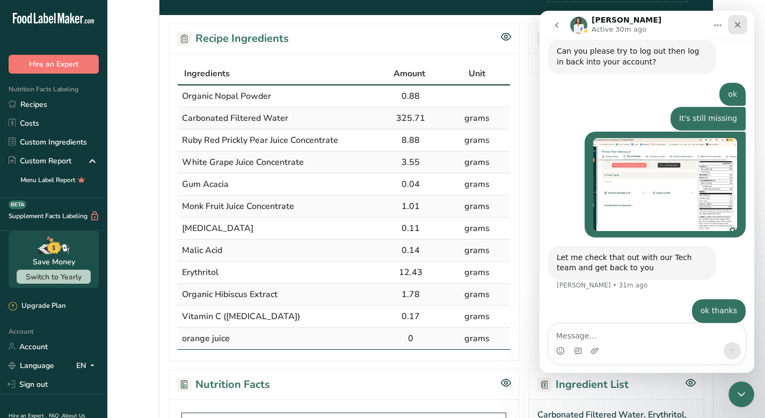
click at [740, 26] on icon "Close" at bounding box center [737, 24] width 9 height 9
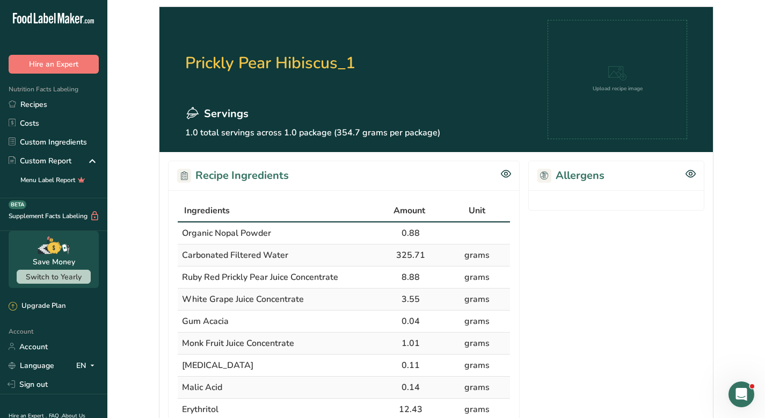
scroll to position [0, 0]
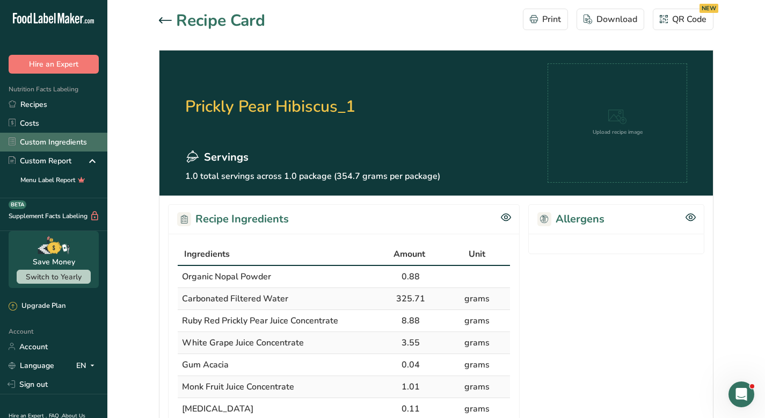
click at [55, 145] on link "Custom Ingredients" at bounding box center [53, 142] width 107 height 19
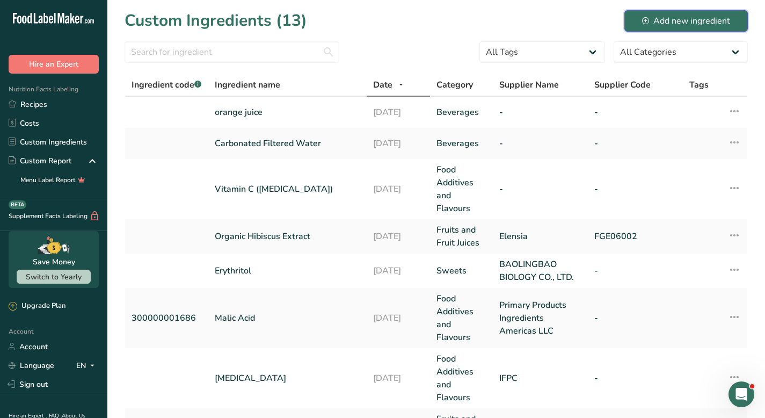
click at [674, 23] on div "Add new ingredient" at bounding box center [686, 20] width 88 height 13
